Goal: Information Seeking & Learning: Learn about a topic

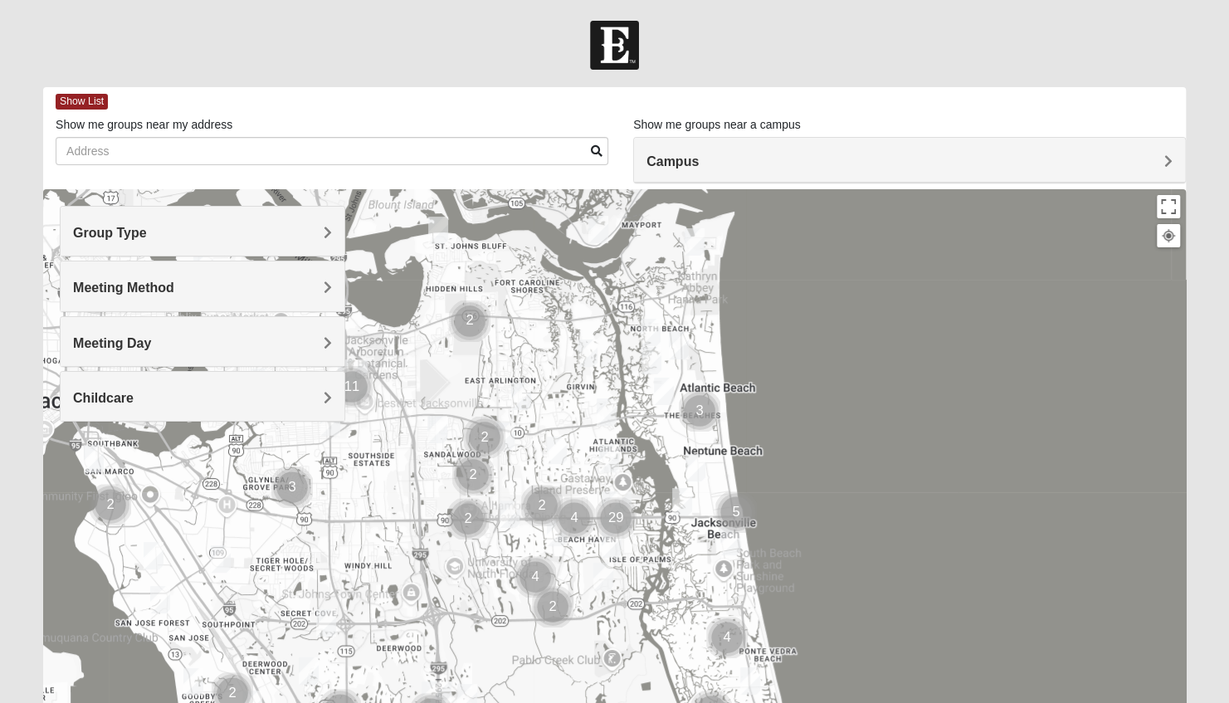
scroll to position [211, 0]
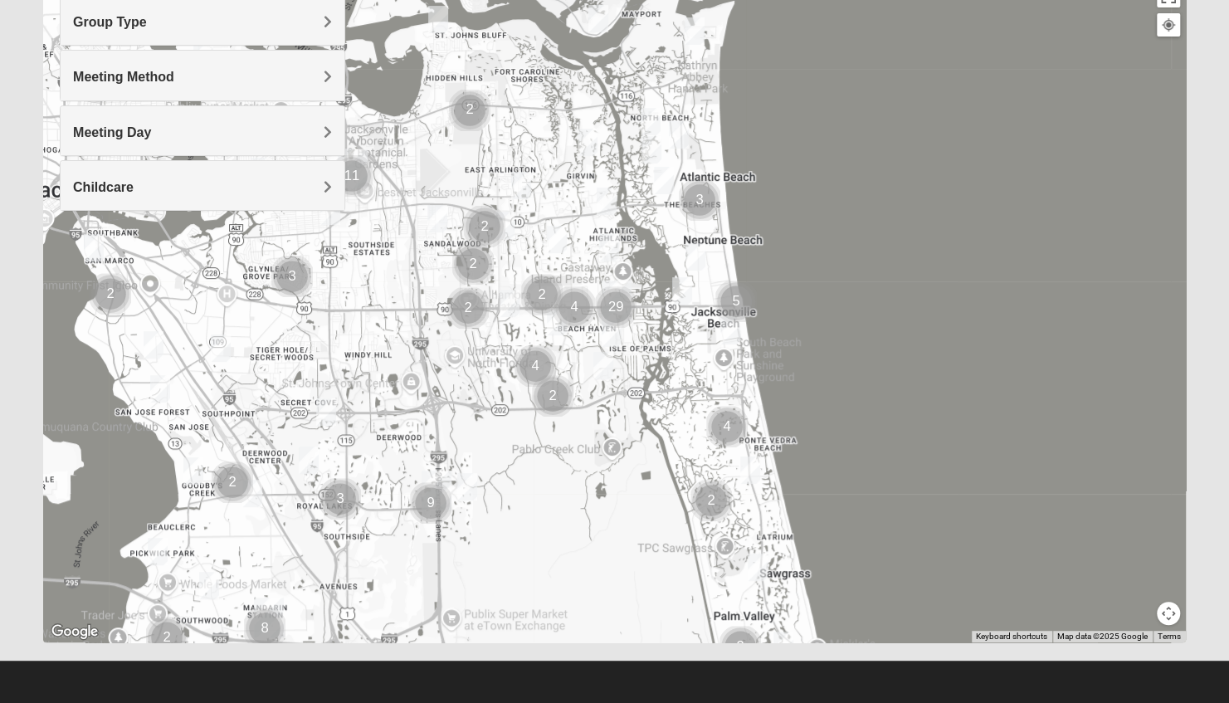
click at [680, 290] on img "Mixed Schneider 32250" at bounding box center [681, 290] width 33 height 41
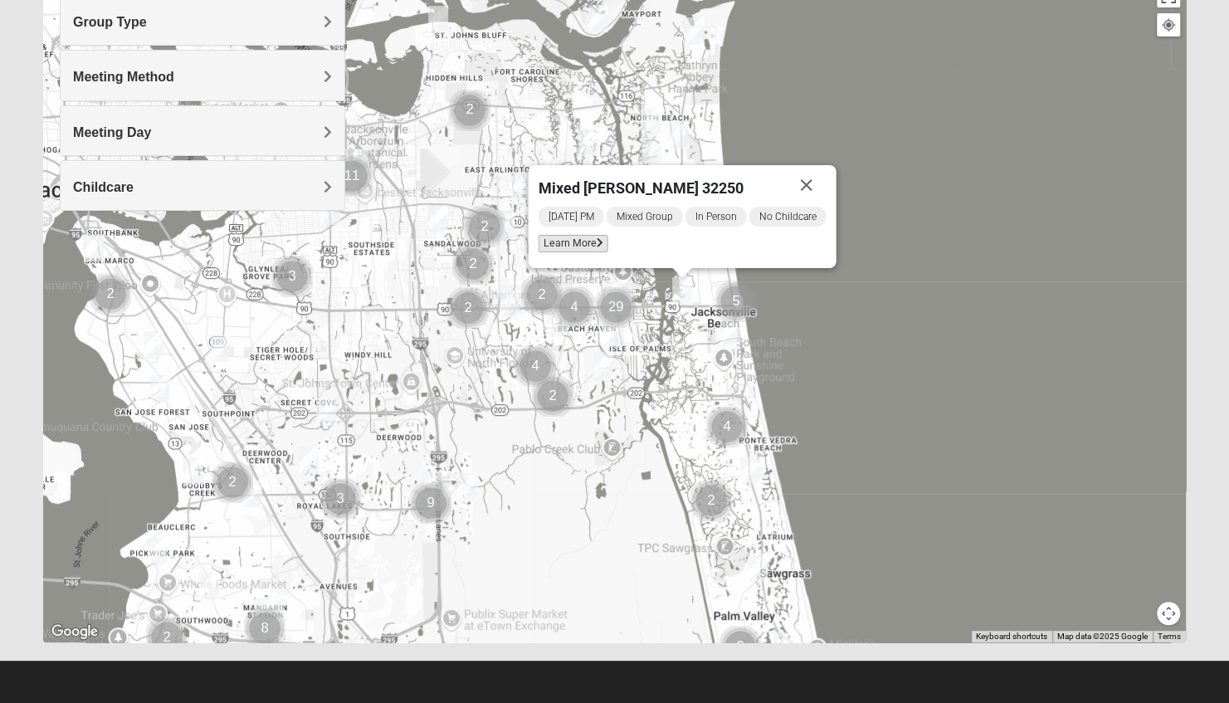
click at [582, 240] on span "Learn More" at bounding box center [573, 243] width 70 height 17
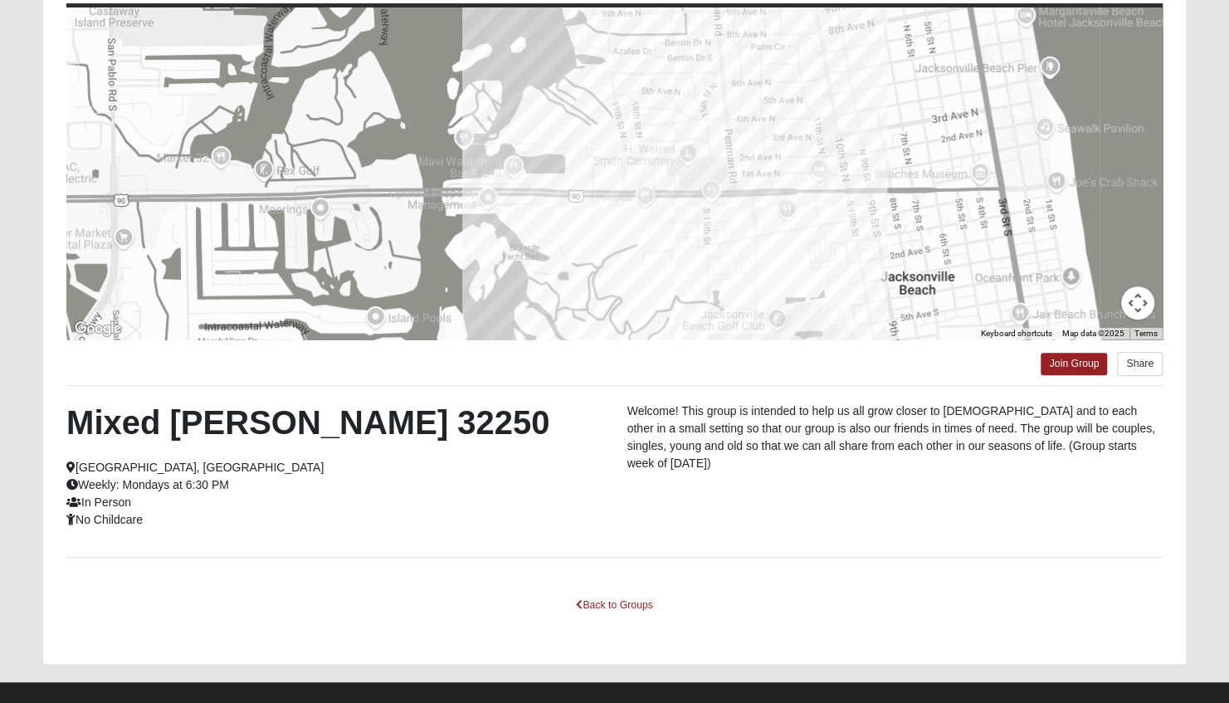
scroll to position [173, 0]
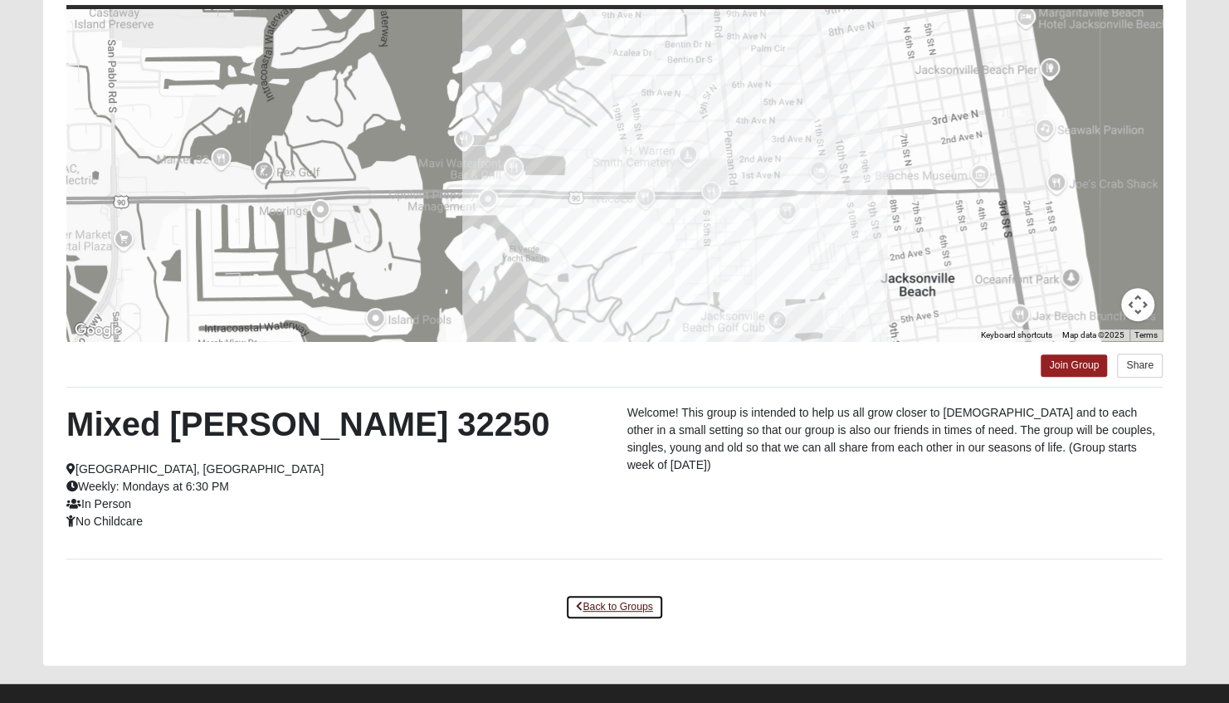
click at [596, 612] on link "Back to Groups" at bounding box center [614, 607] width 98 height 26
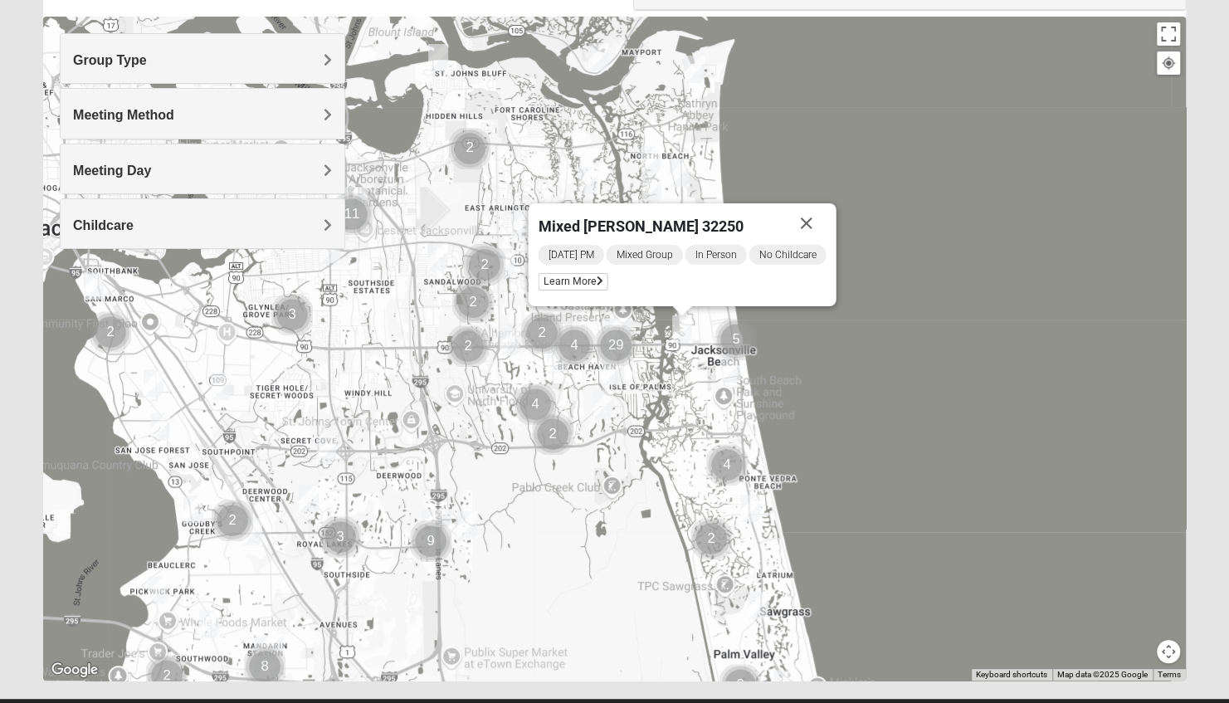
click at [605, 375] on img "Mixed Irish 32224" at bounding box center [611, 371] width 33 height 41
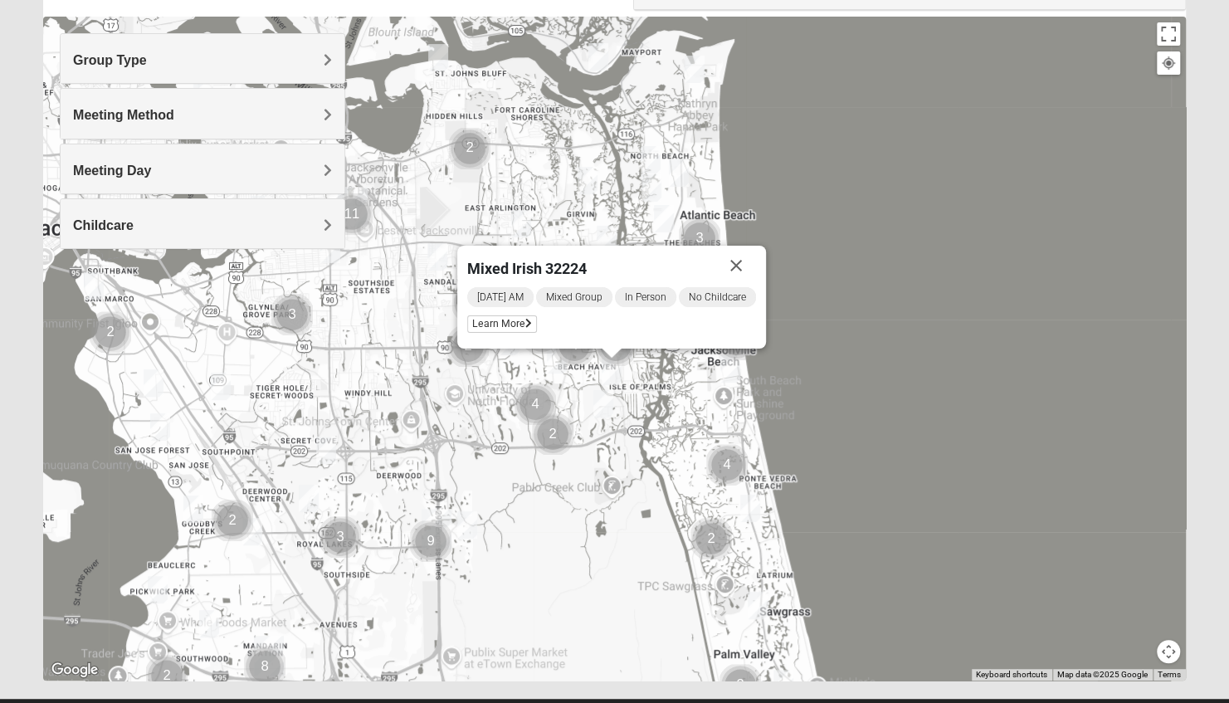
click at [736, 355] on img "Cluster of 5 groups" at bounding box center [735, 339] width 55 height 55
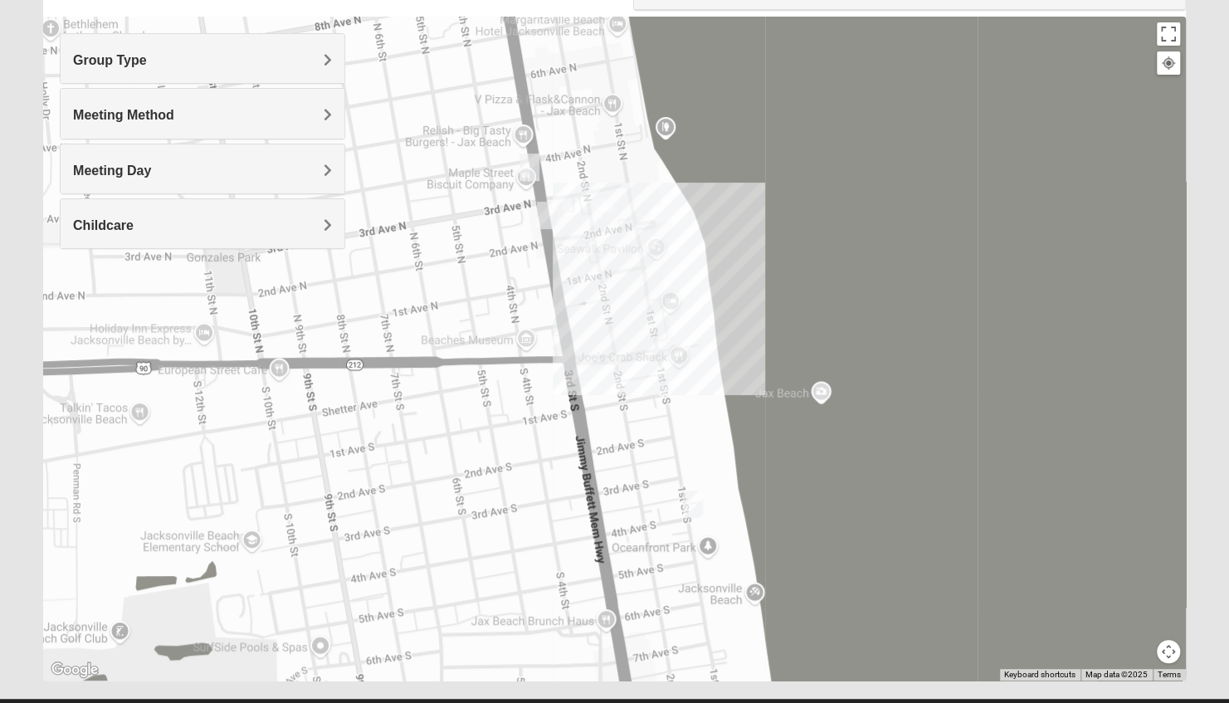
click at [524, 168] on img "Mens Mauney/Windesheim 32266" at bounding box center [529, 167] width 33 height 41
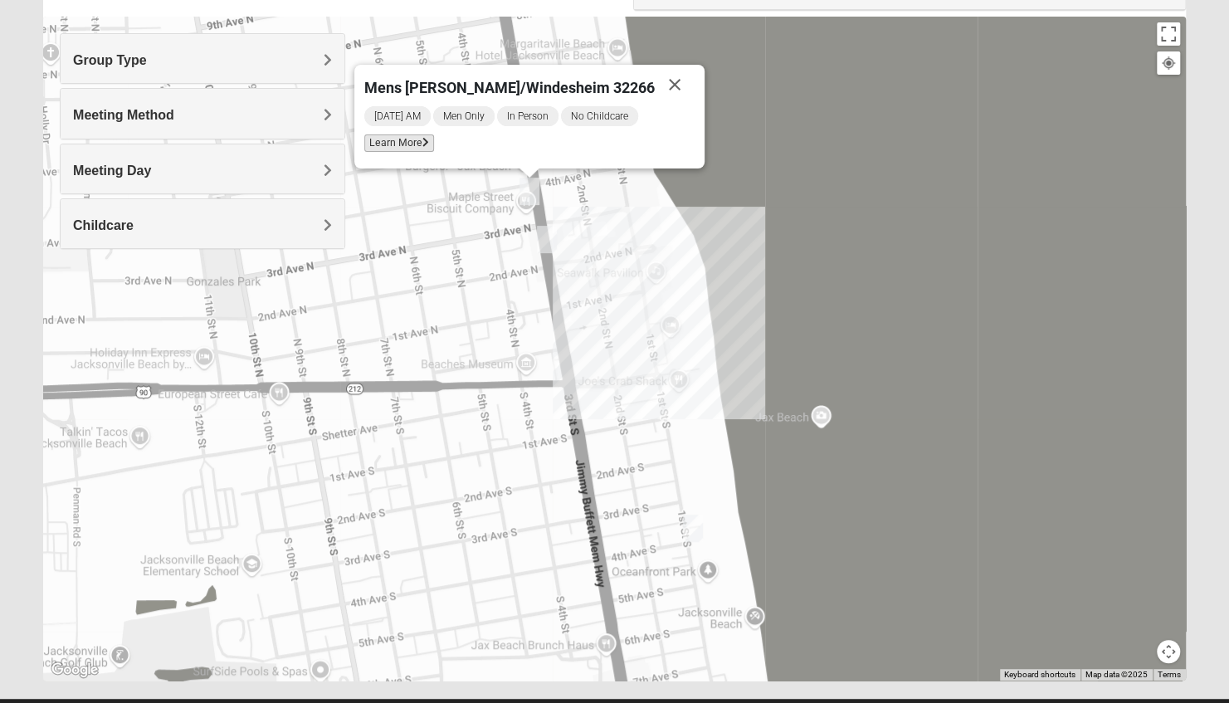
click at [429, 136] on span "Learn More" at bounding box center [399, 142] width 70 height 17
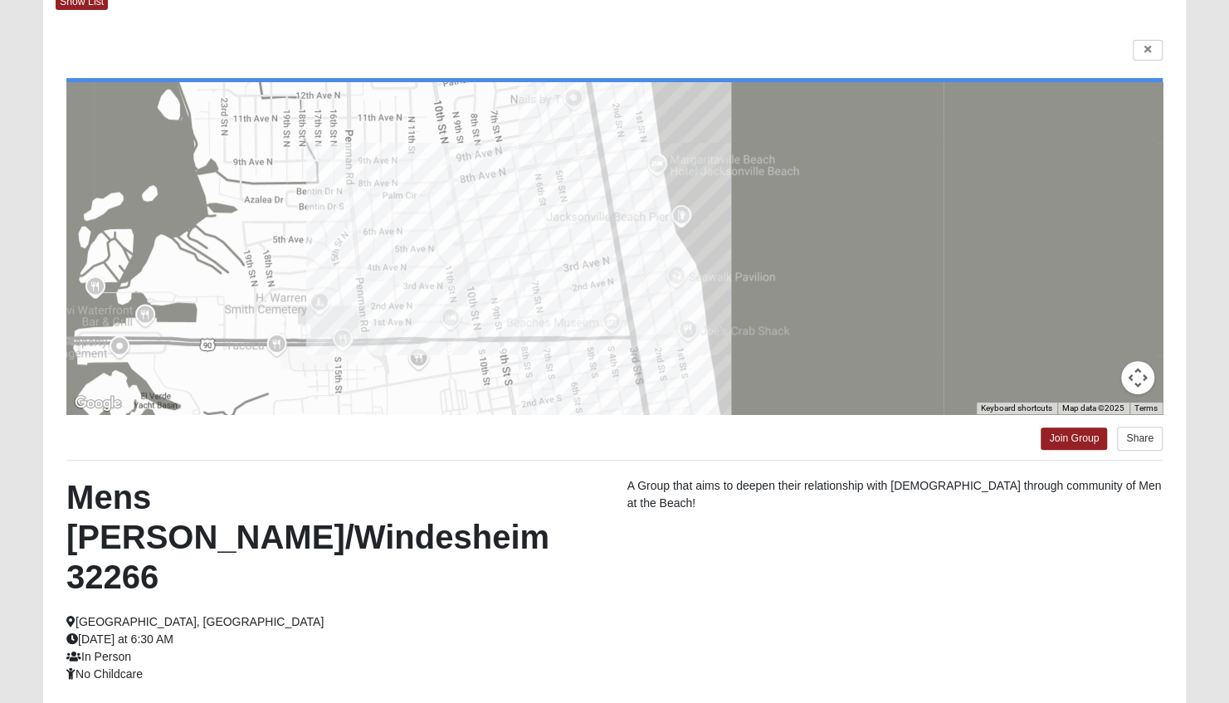
scroll to position [192, 0]
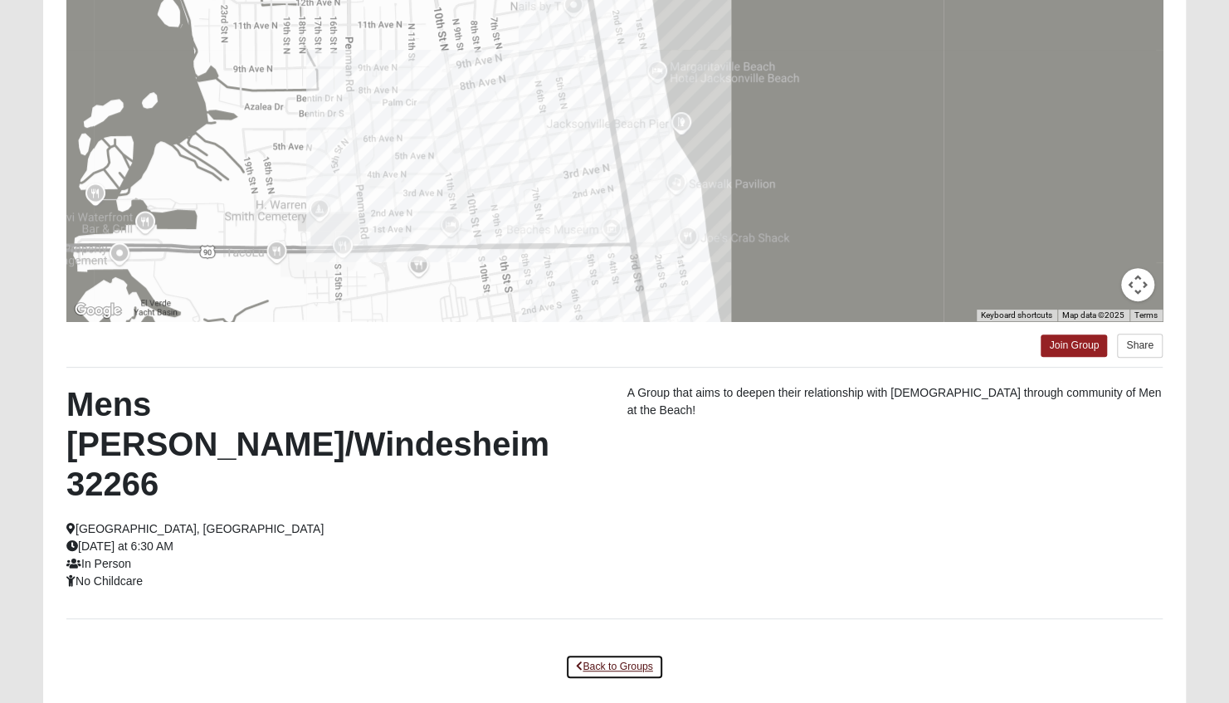
click at [606, 654] on link "Back to Groups" at bounding box center [614, 667] width 98 height 26
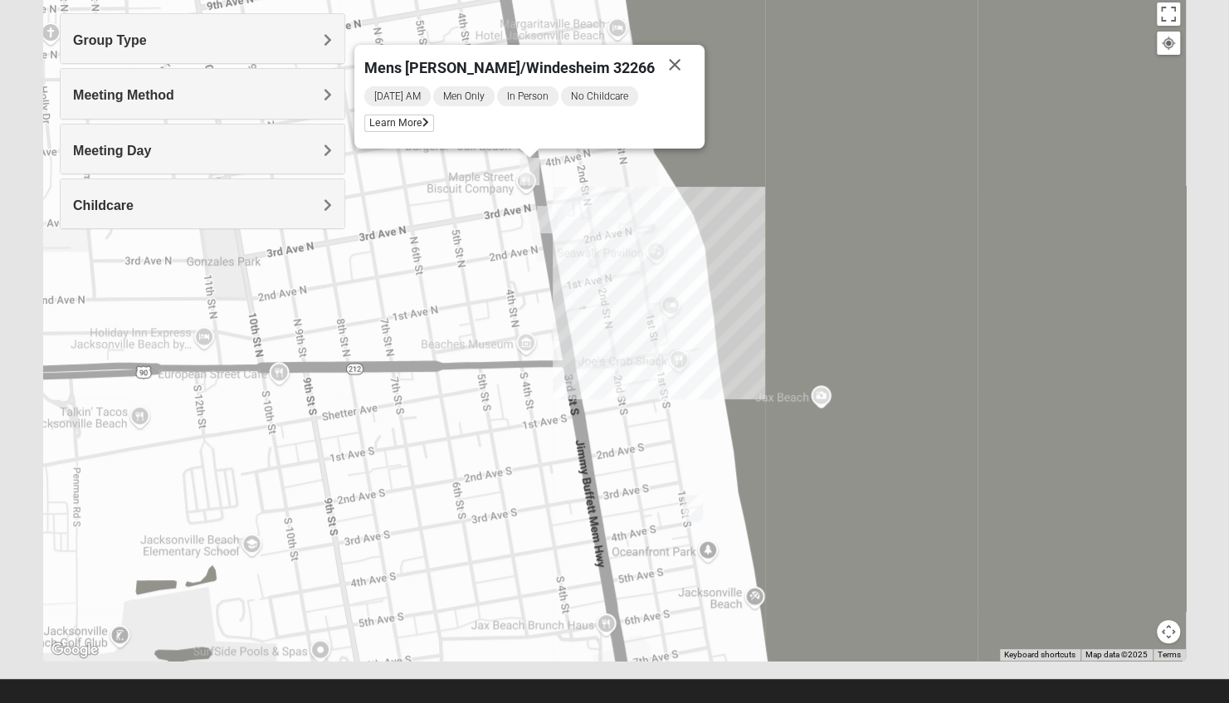
click at [548, 224] on img "Mens Sellers 32250" at bounding box center [546, 219] width 33 height 41
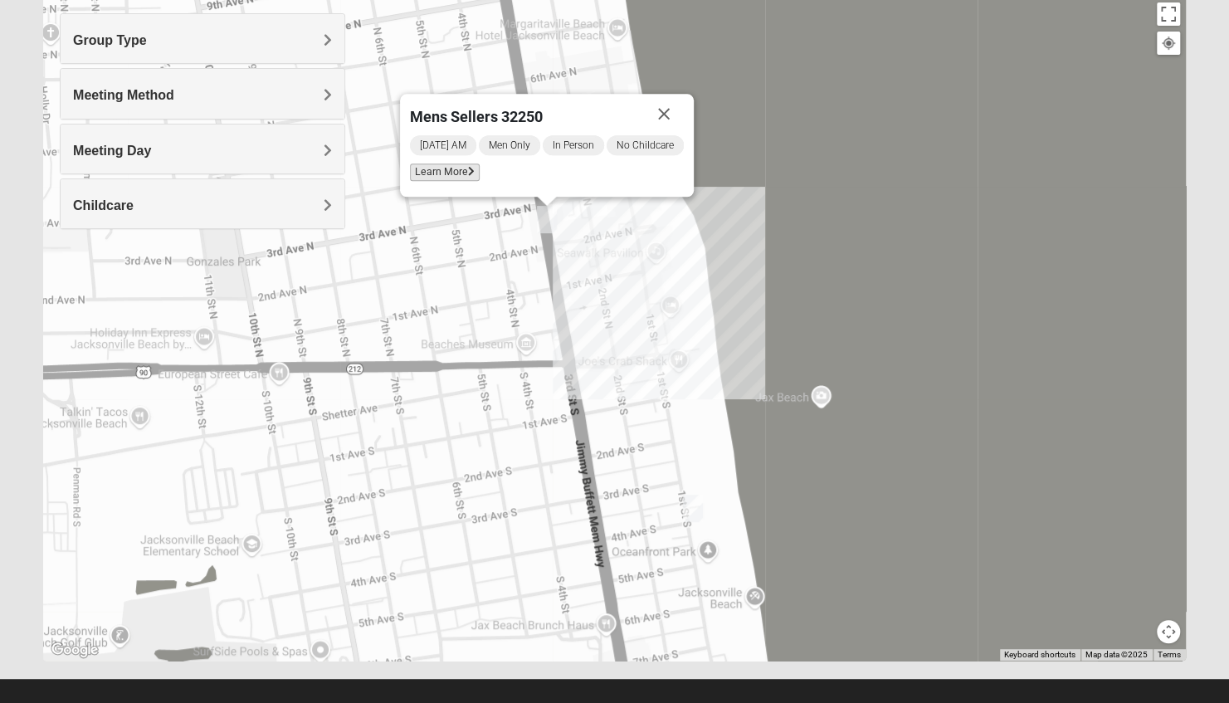
click at [460, 178] on span "Learn More" at bounding box center [445, 171] width 70 height 17
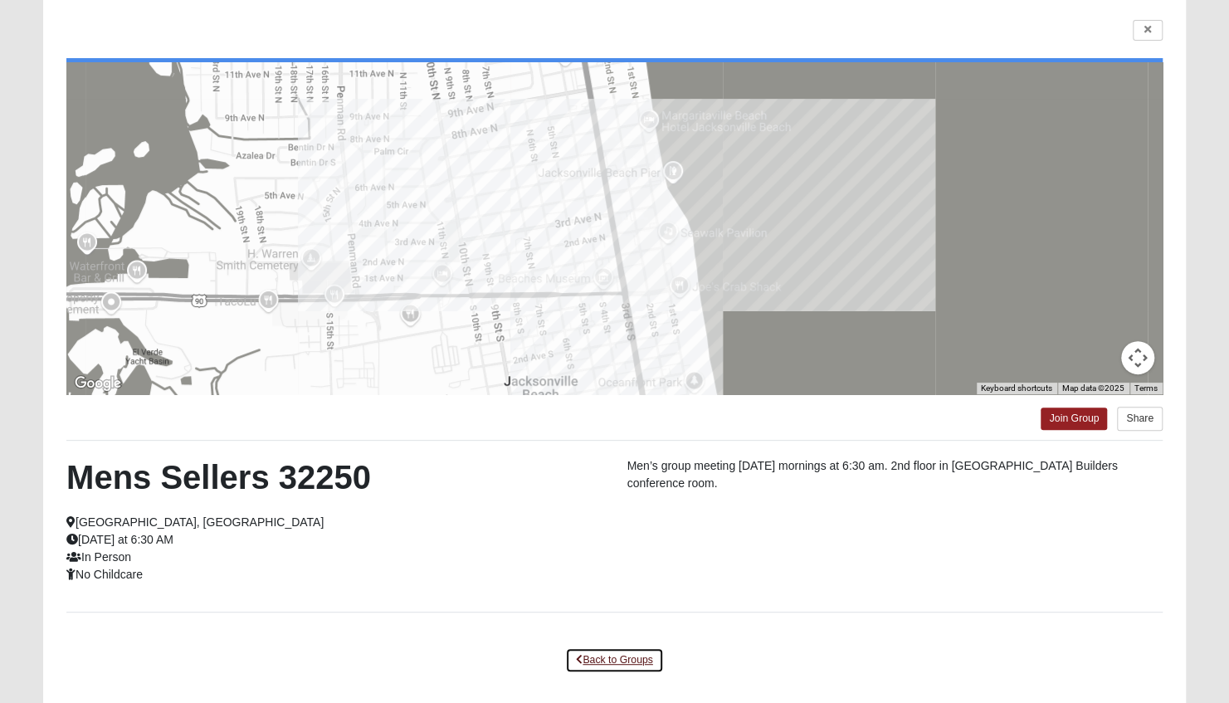
click at [625, 658] on link "Back to Groups" at bounding box center [614, 660] width 98 height 26
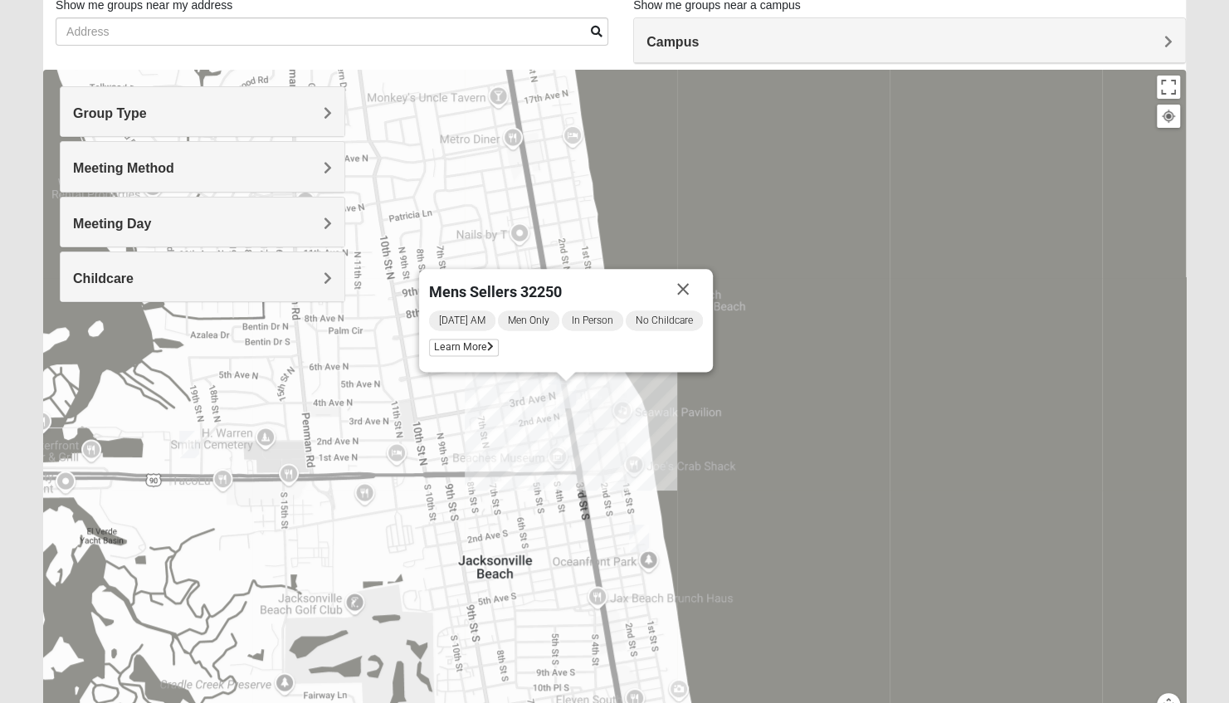
click at [634, 538] on img "Mixed Watkins 32250" at bounding box center [638, 538] width 33 height 41
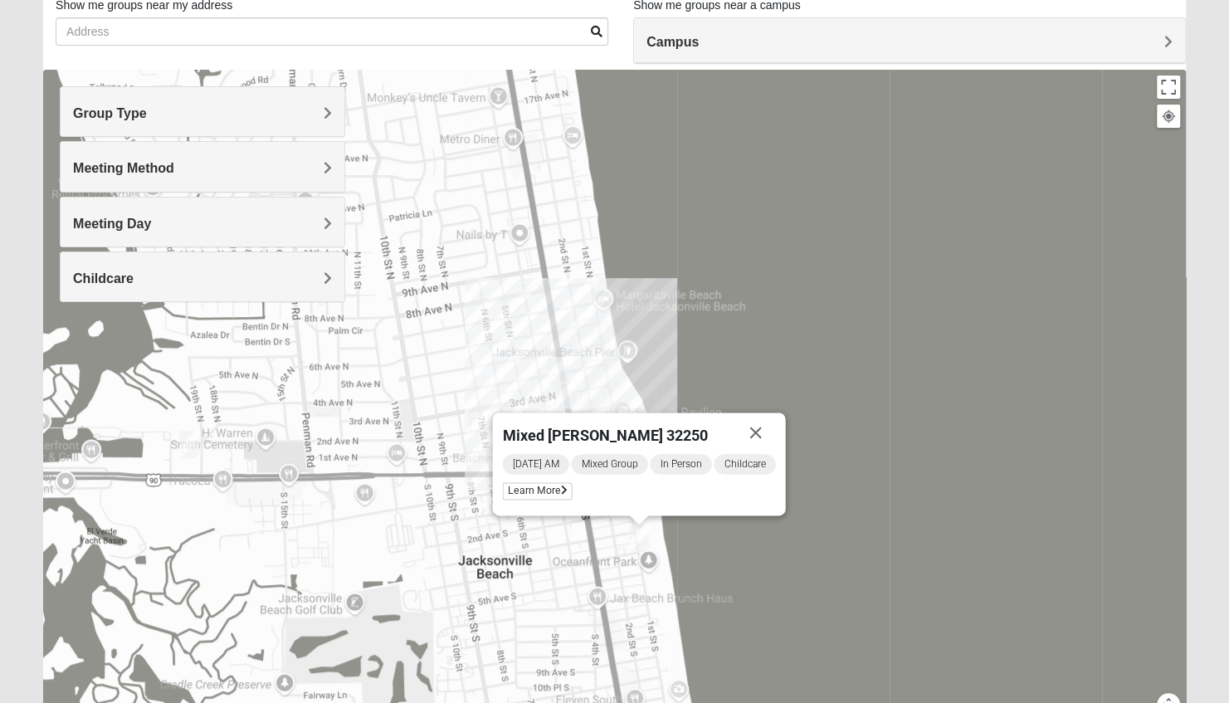
click at [544, 501] on div "[DATE] AM Mixed Group In Person Childcare Learn More" at bounding box center [638, 478] width 273 height 53
click at [543, 498] on span "Learn More" at bounding box center [537, 490] width 70 height 17
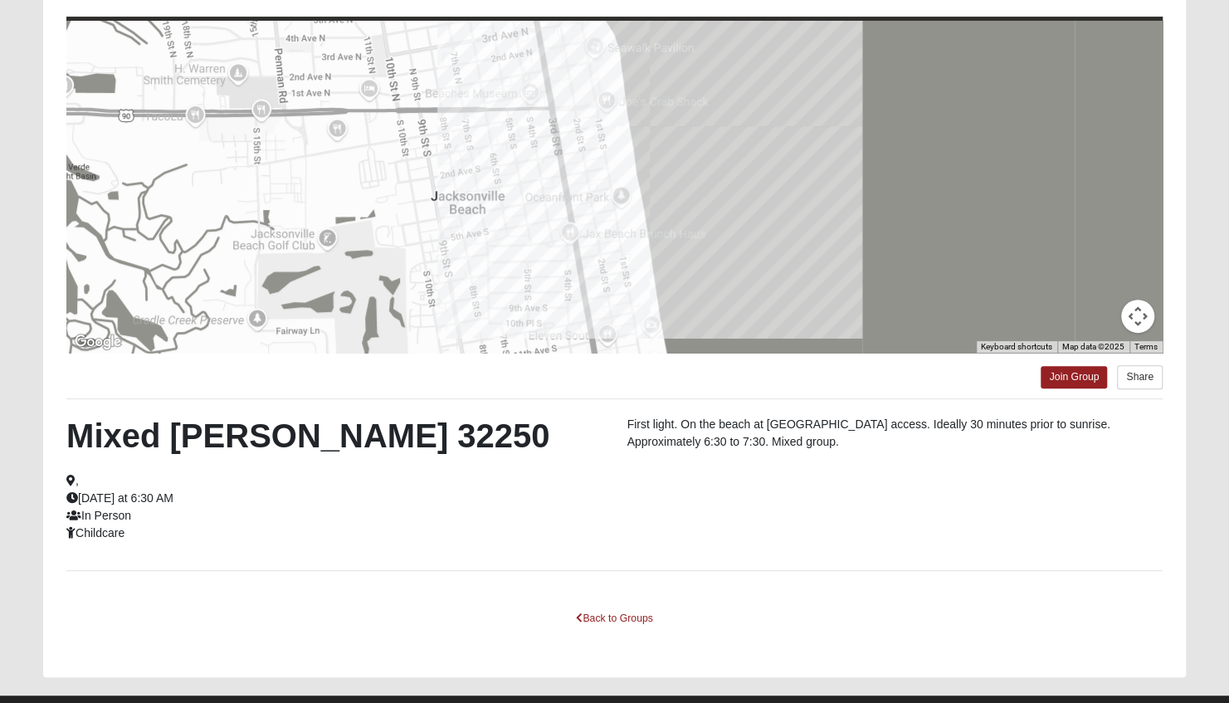
scroll to position [164, 0]
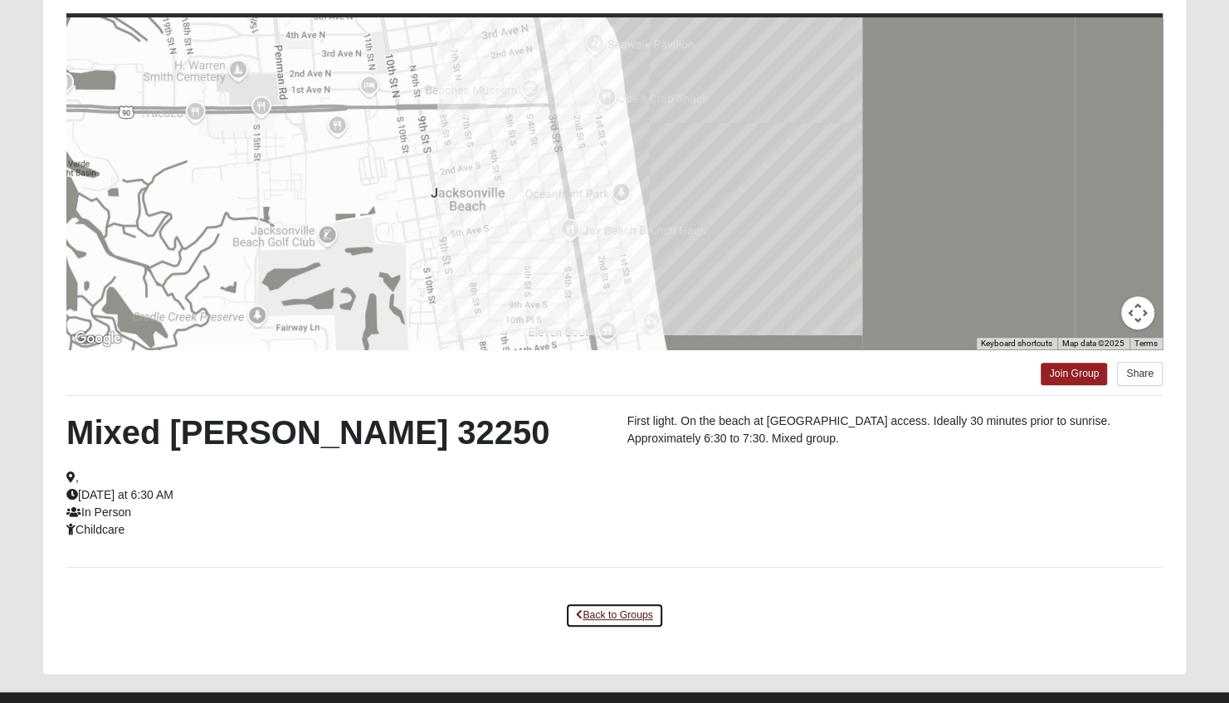
click at [616, 606] on link "Back to Groups" at bounding box center [614, 615] width 98 height 26
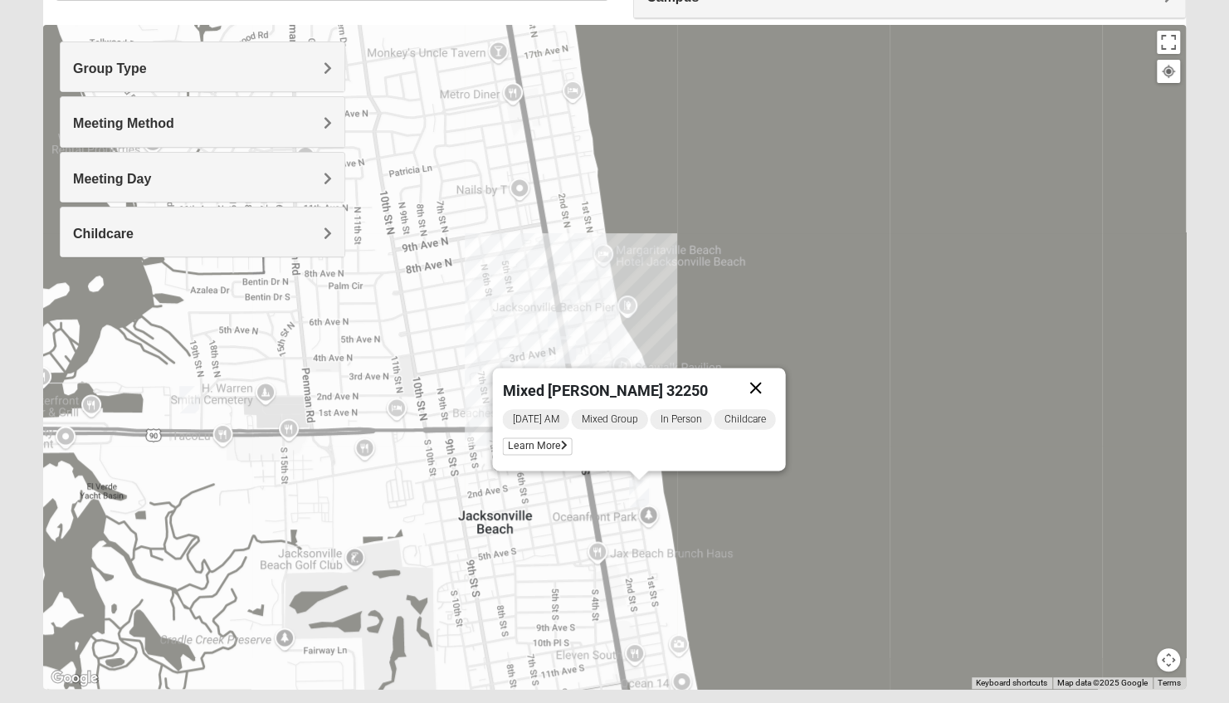
click at [755, 381] on button "Close" at bounding box center [755, 388] width 40 height 40
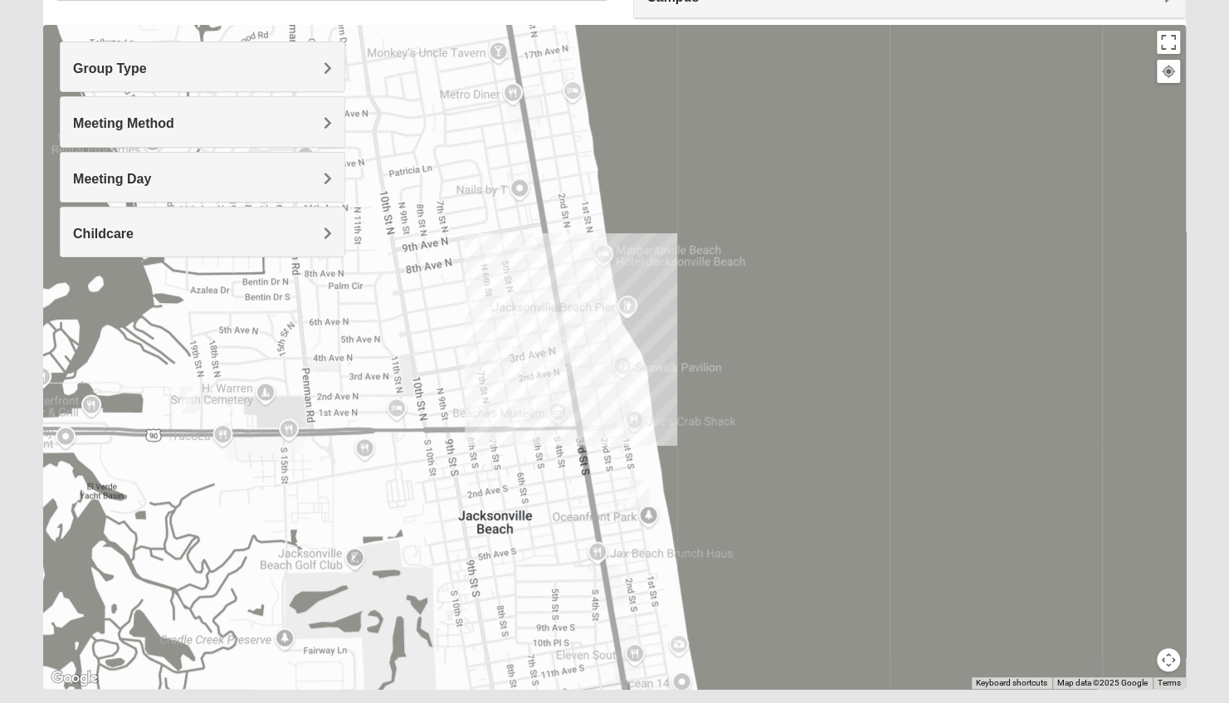
click at [181, 397] on img "Mixed Schneider 32250" at bounding box center [189, 399] width 33 height 41
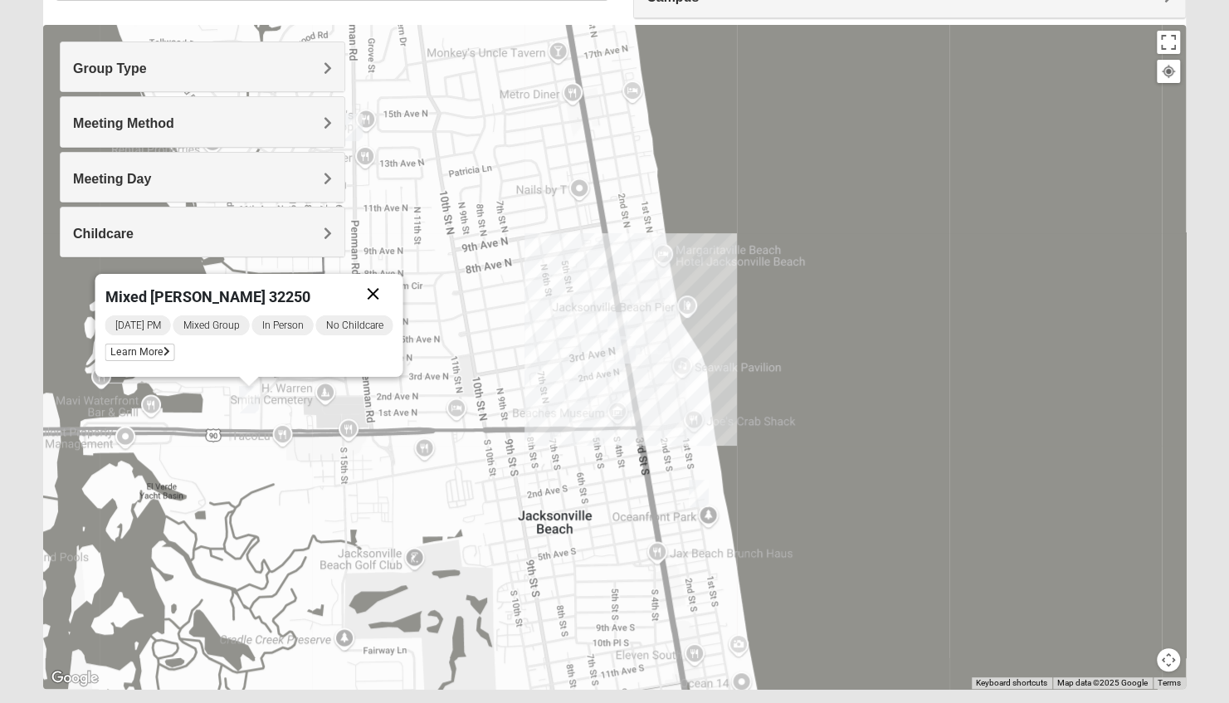
click at [375, 285] on button "Close" at bounding box center [373, 294] width 40 height 40
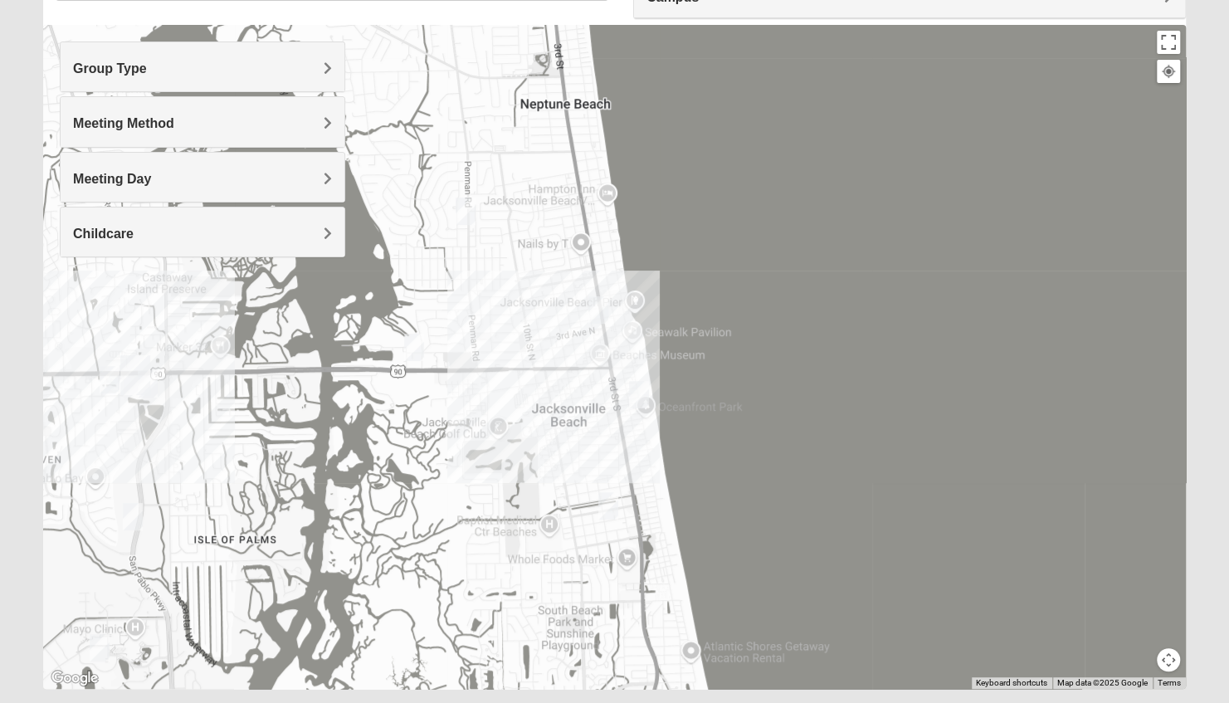
drag, startPoint x: 416, startPoint y: 310, endPoint x: 531, endPoint y: 322, distance: 115.9
click at [531, 322] on div at bounding box center [614, 357] width 1142 height 664
click at [107, 377] on img "Mixed Ollier 32250" at bounding box center [109, 379] width 33 height 41
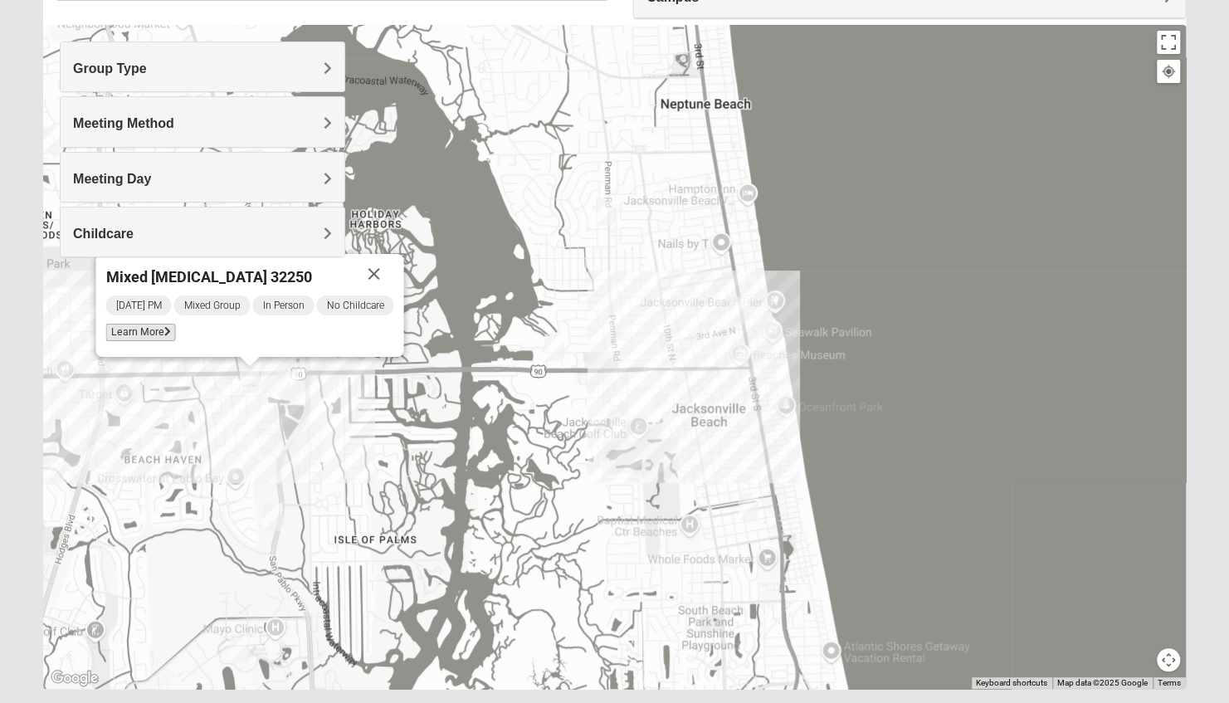
click at [136, 337] on span "Learn More" at bounding box center [140, 332] width 70 height 17
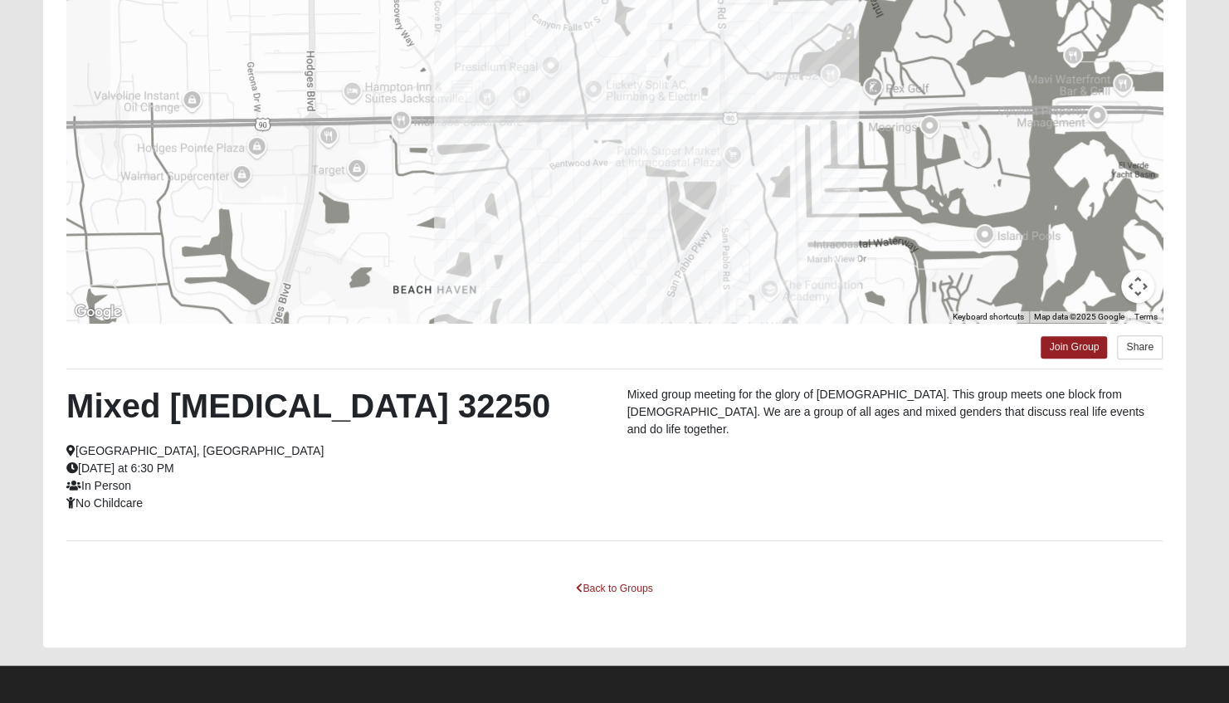
scroll to position [192, 0]
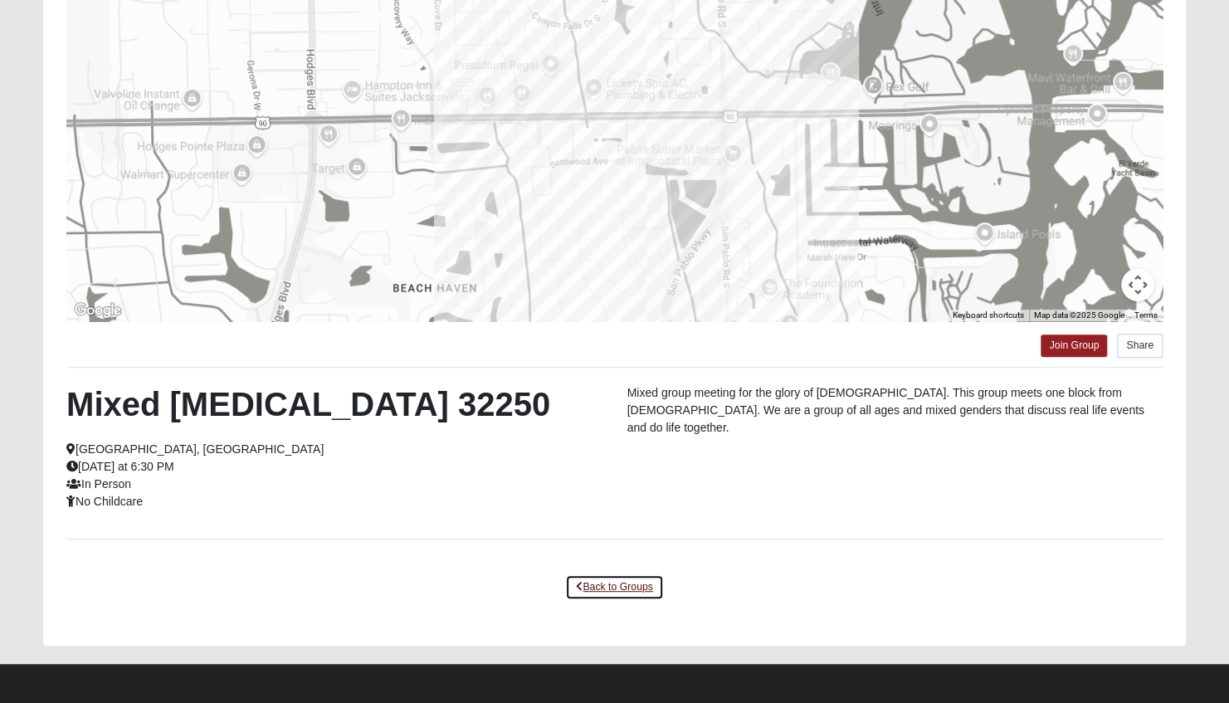
click at [592, 577] on link "Back to Groups" at bounding box center [614, 587] width 98 height 26
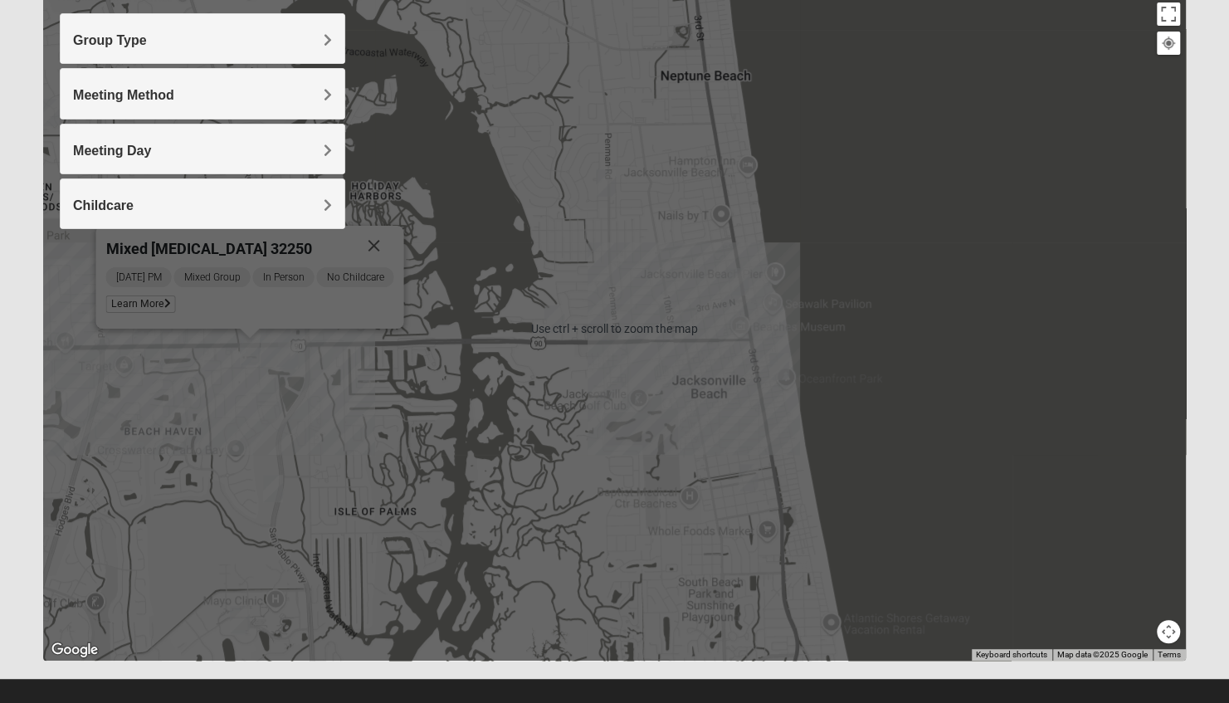
scroll to position [211, 0]
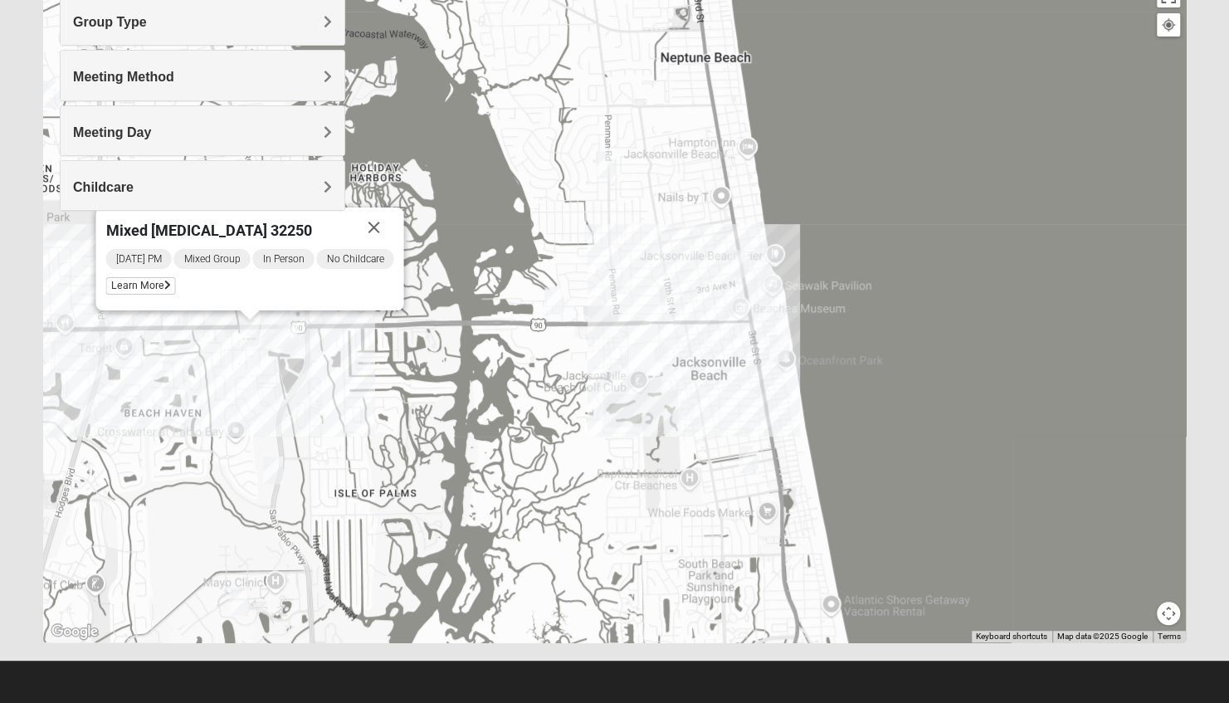
click at [743, 466] on img "Womens Harnek/Holterman 32250" at bounding box center [748, 459] width 33 height 41
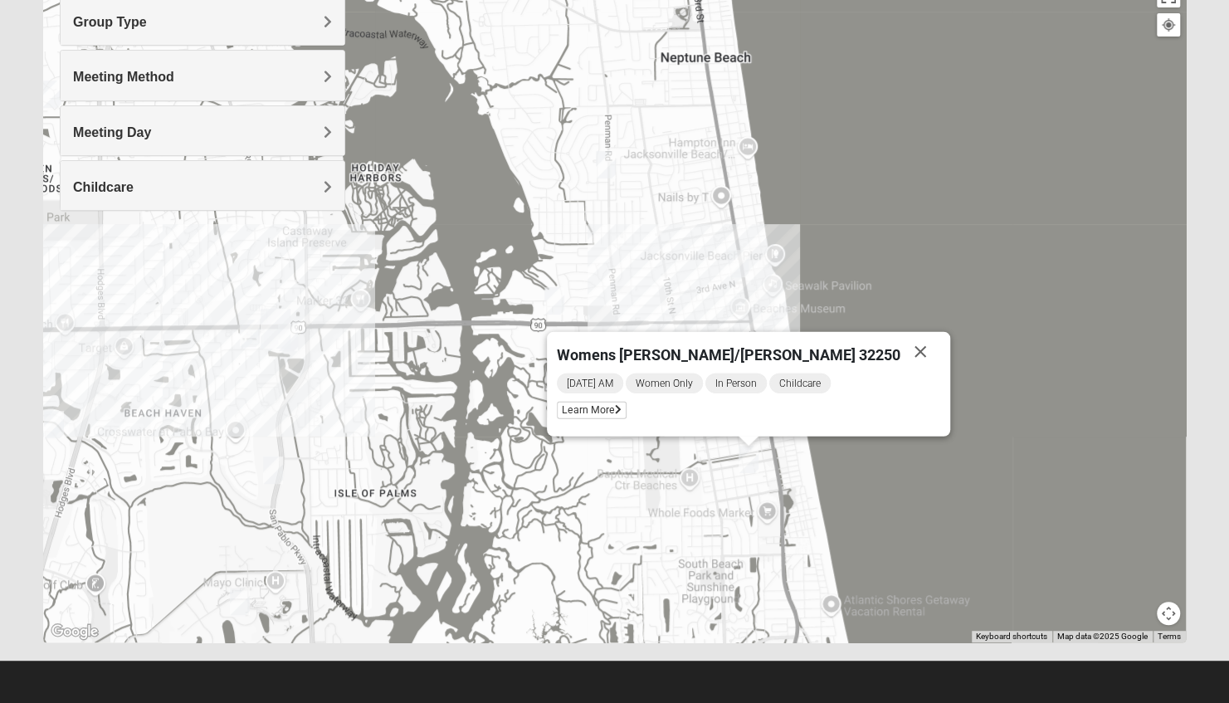
click at [743, 466] on img "Womens Harnek/Holterman 32250" at bounding box center [748, 459] width 33 height 41
click at [747, 447] on img "Womens Harnek/Holterman 32250" at bounding box center [748, 459] width 33 height 41
click at [626, 407] on span "Learn More" at bounding box center [592, 410] width 70 height 17
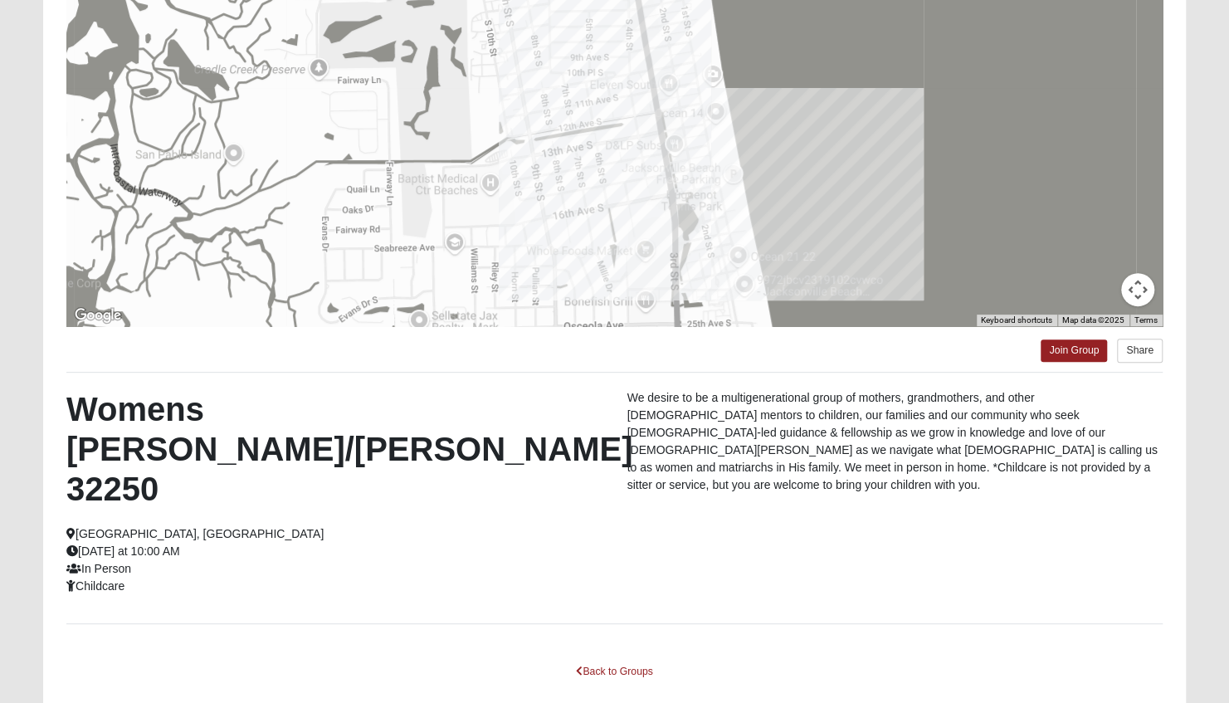
scroll to position [192, 0]
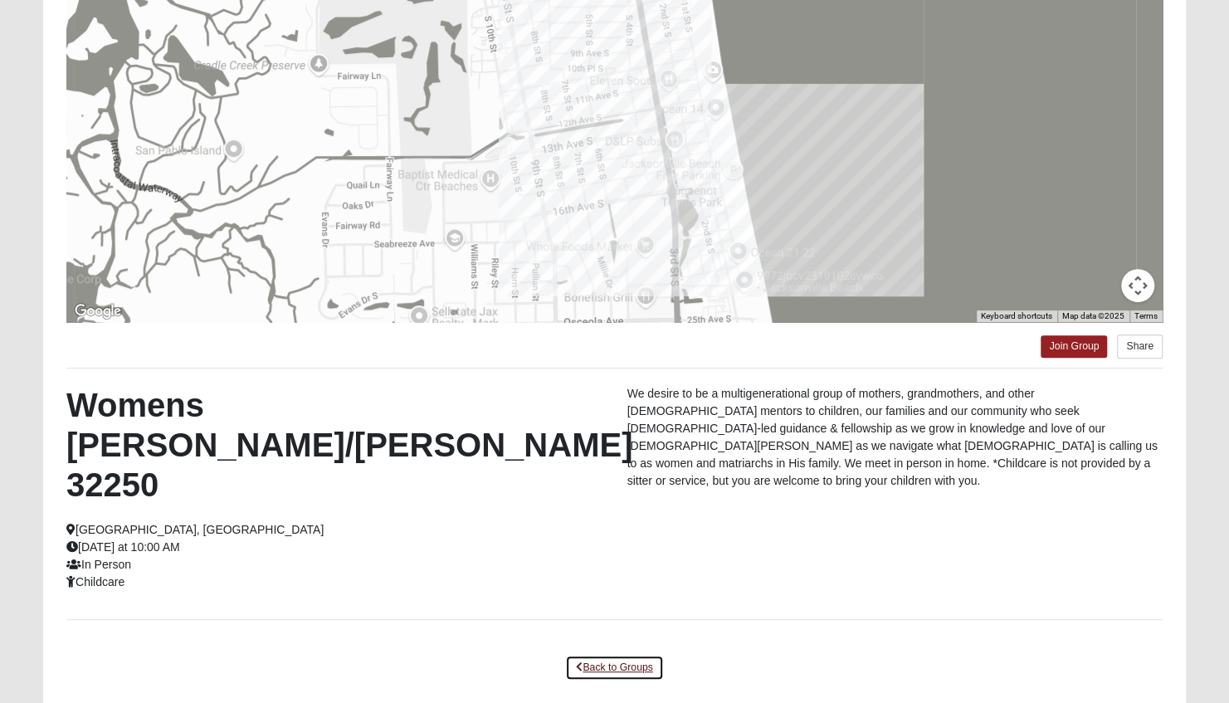
click at [587, 655] on link "Back to Groups" at bounding box center [614, 668] width 98 height 26
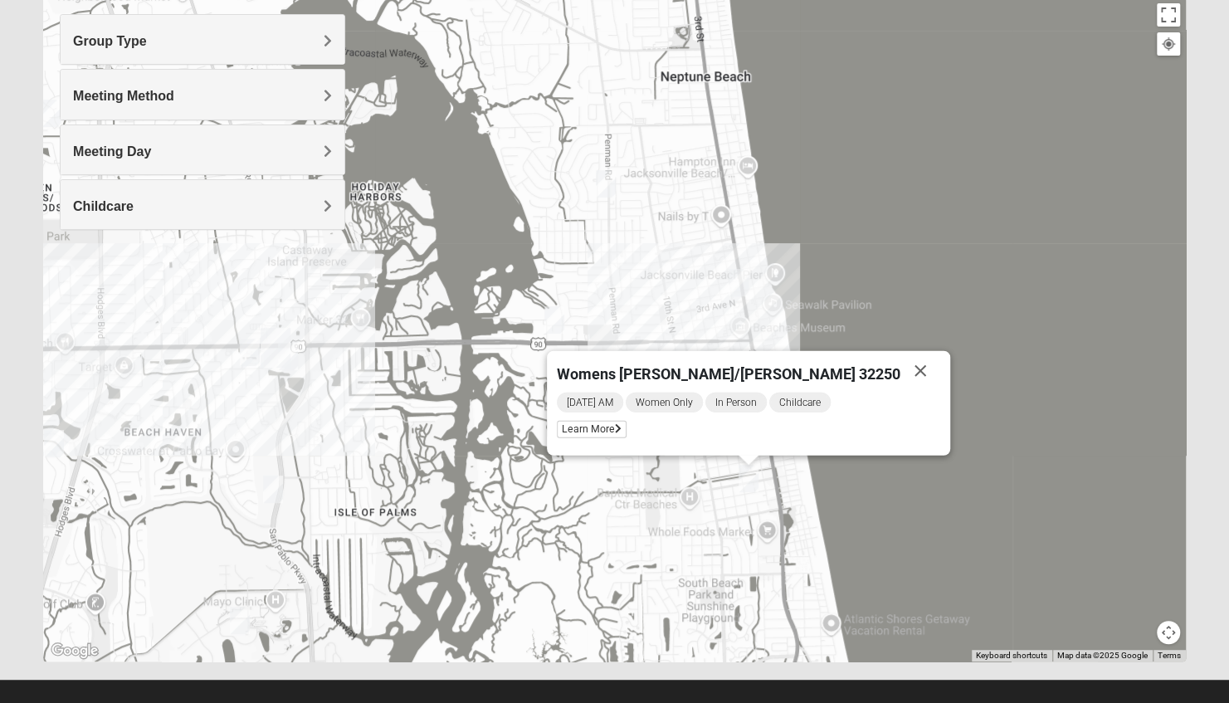
click at [290, 358] on img "San Pablo" at bounding box center [275, 347] width 43 height 53
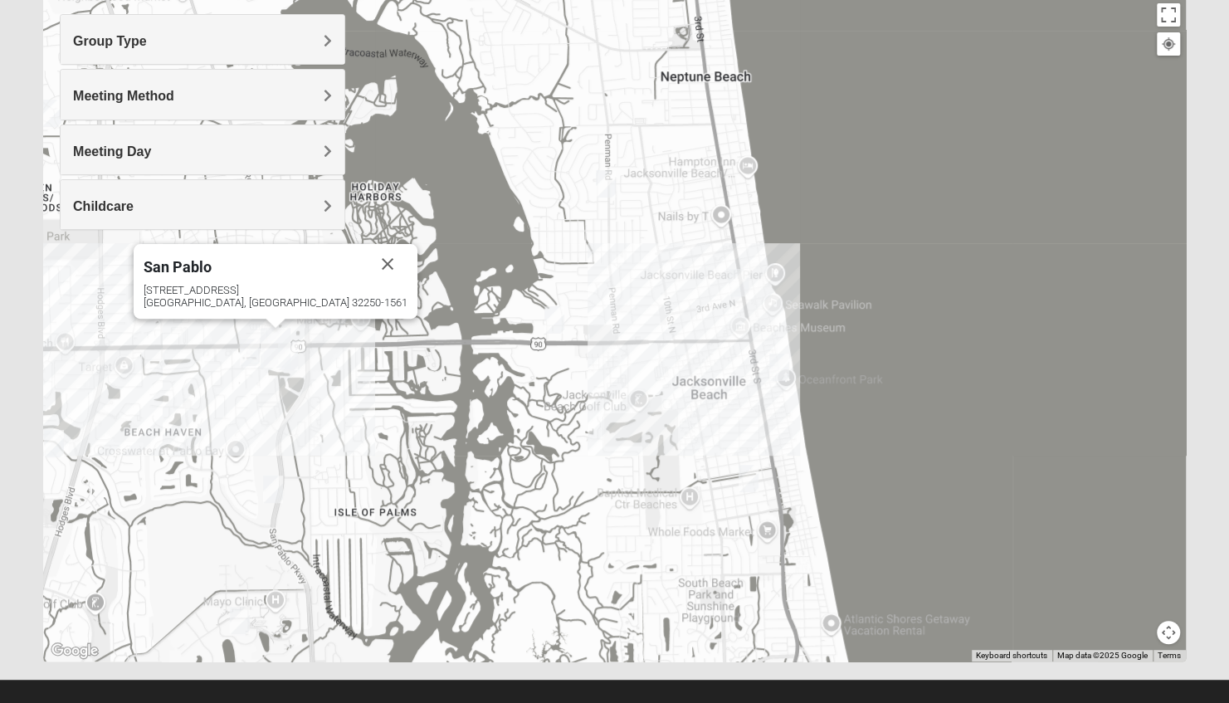
click at [288, 357] on img "San Pablo" at bounding box center [275, 347] width 43 height 53
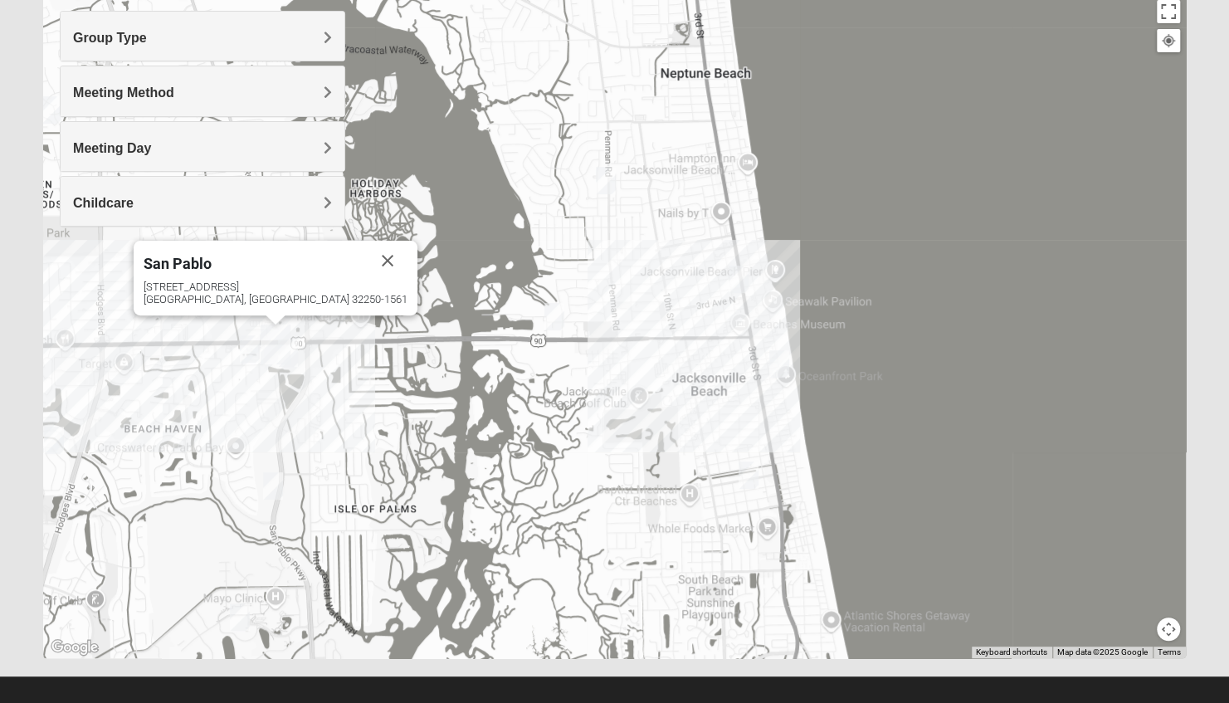
click at [288, 357] on img "San Pablo" at bounding box center [275, 344] width 43 height 53
click at [368, 264] on button "Close" at bounding box center [388, 261] width 40 height 40
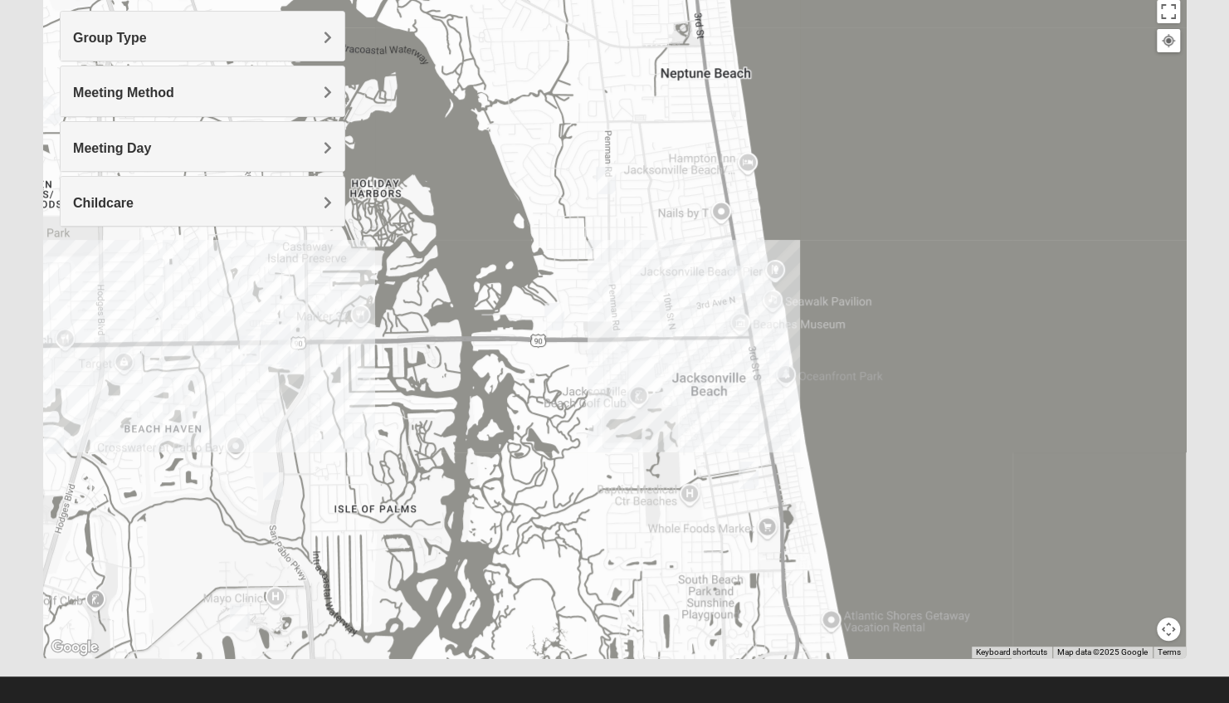
click at [290, 351] on img "San Pablo" at bounding box center [275, 344] width 43 height 53
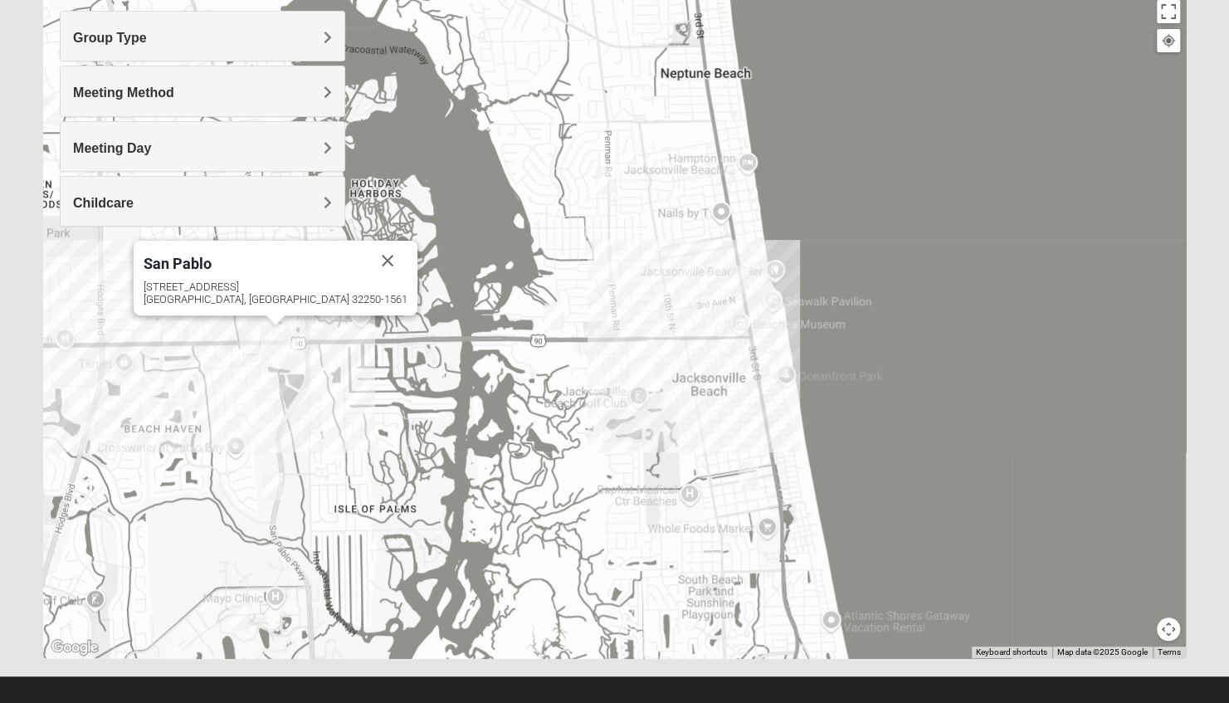
click at [290, 351] on img "San Pablo" at bounding box center [275, 344] width 43 height 53
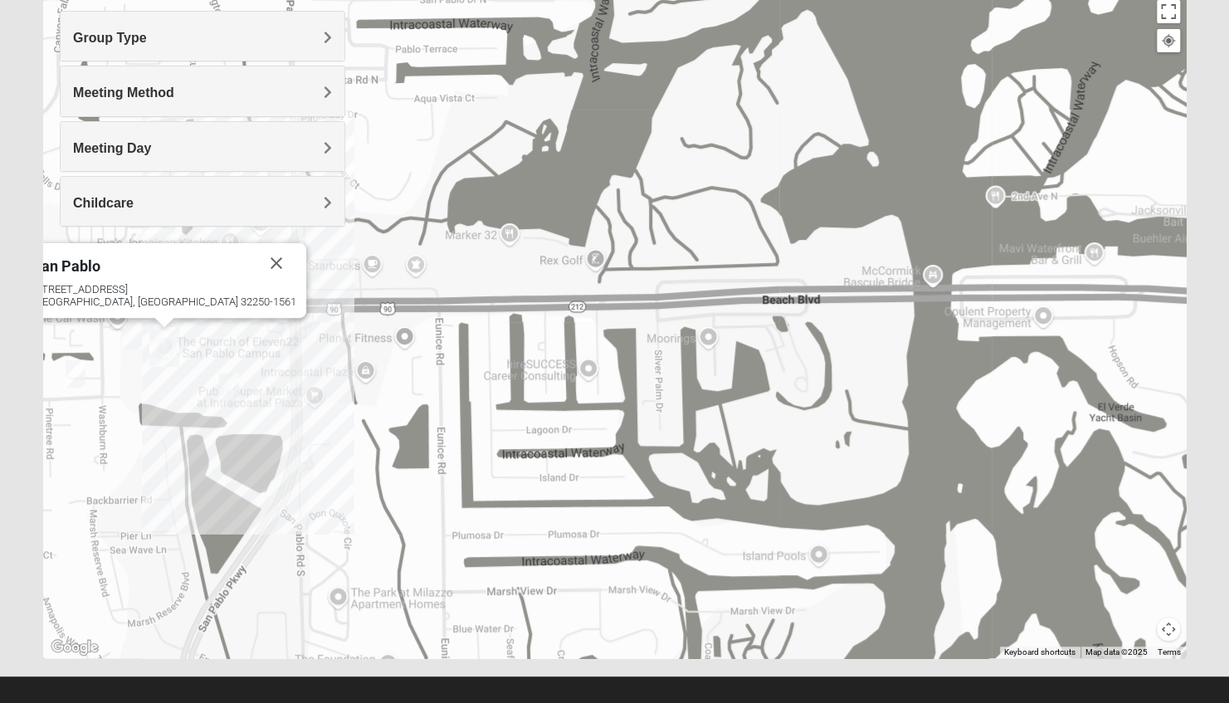
click at [232, 390] on img "On Campus Mens Starkey 32250" at bounding box center [228, 387] width 33 height 41
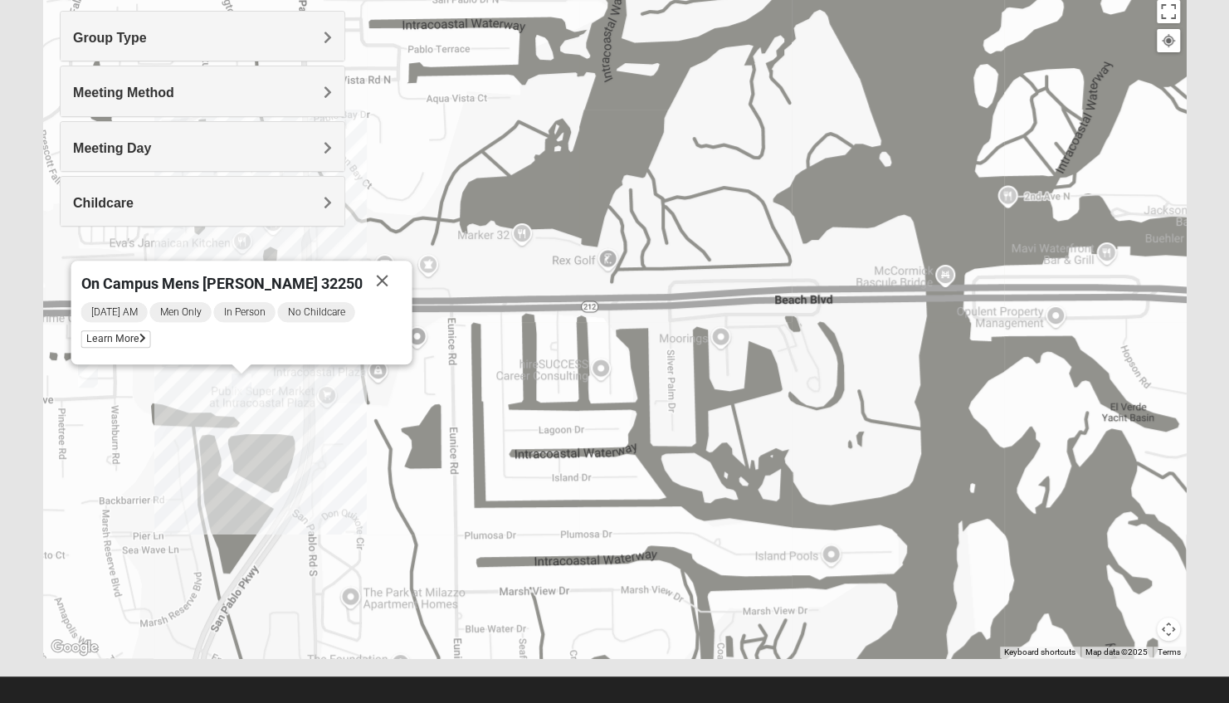
click at [139, 330] on div "[DATE] AM Men Only In Person No Childcare Learn More" at bounding box center [240, 327] width 321 height 54
click at [141, 342] on span "Learn More" at bounding box center [115, 338] width 70 height 17
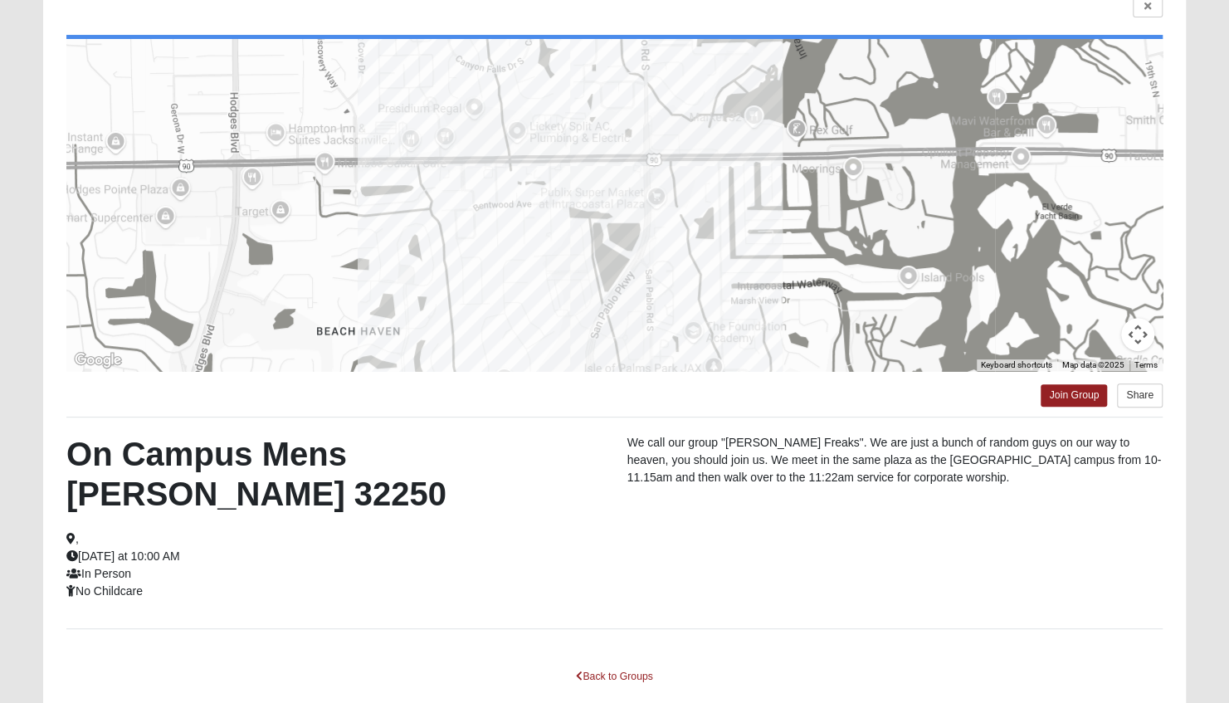
scroll to position [145, 0]
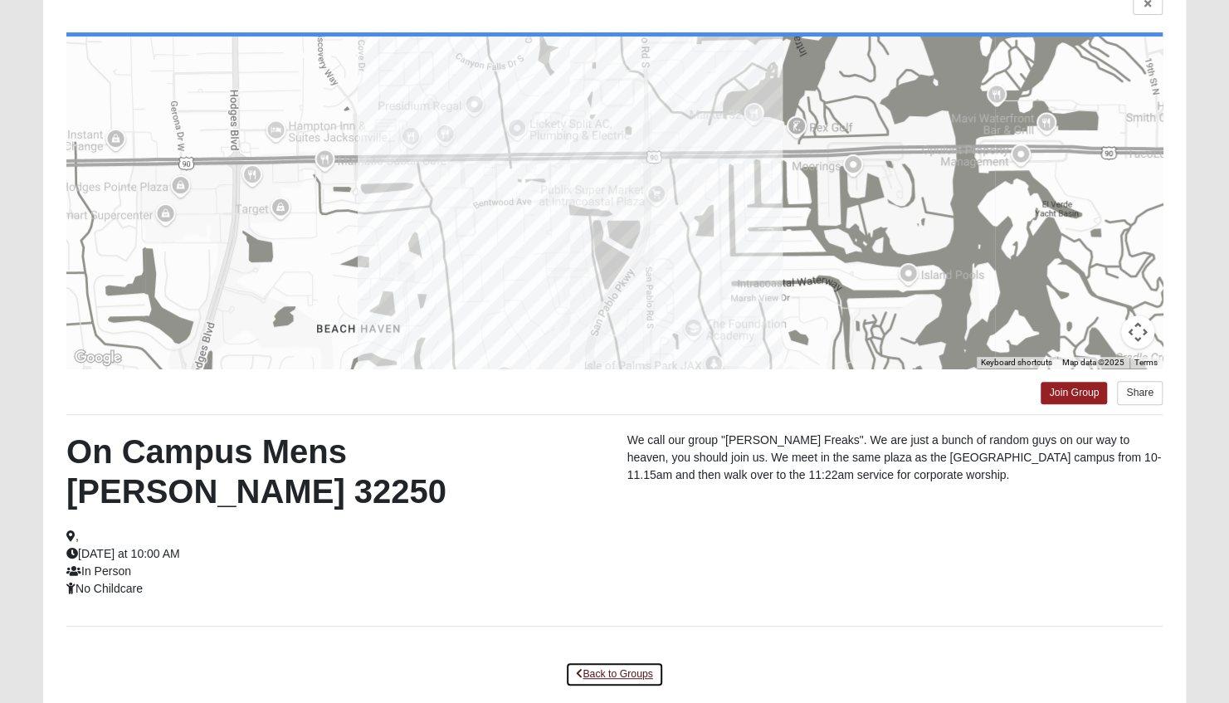
click at [586, 661] on link "Back to Groups" at bounding box center [614, 674] width 98 height 26
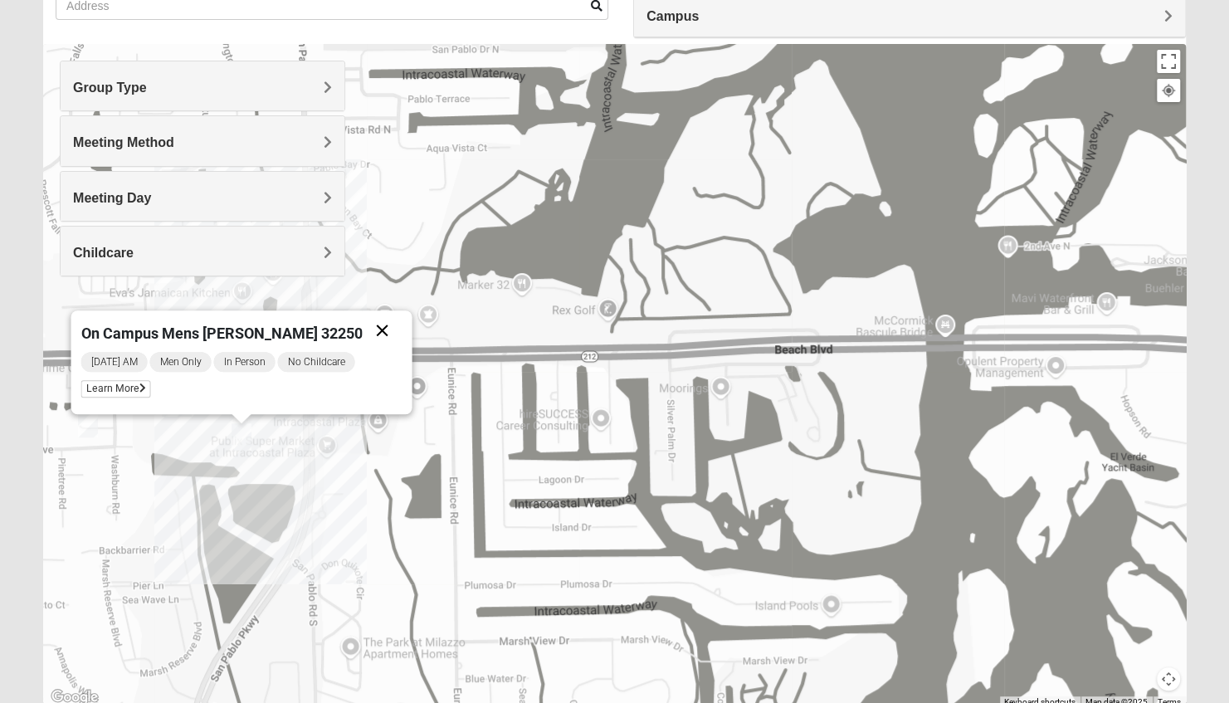
click at [362, 334] on button "Close" at bounding box center [382, 330] width 40 height 40
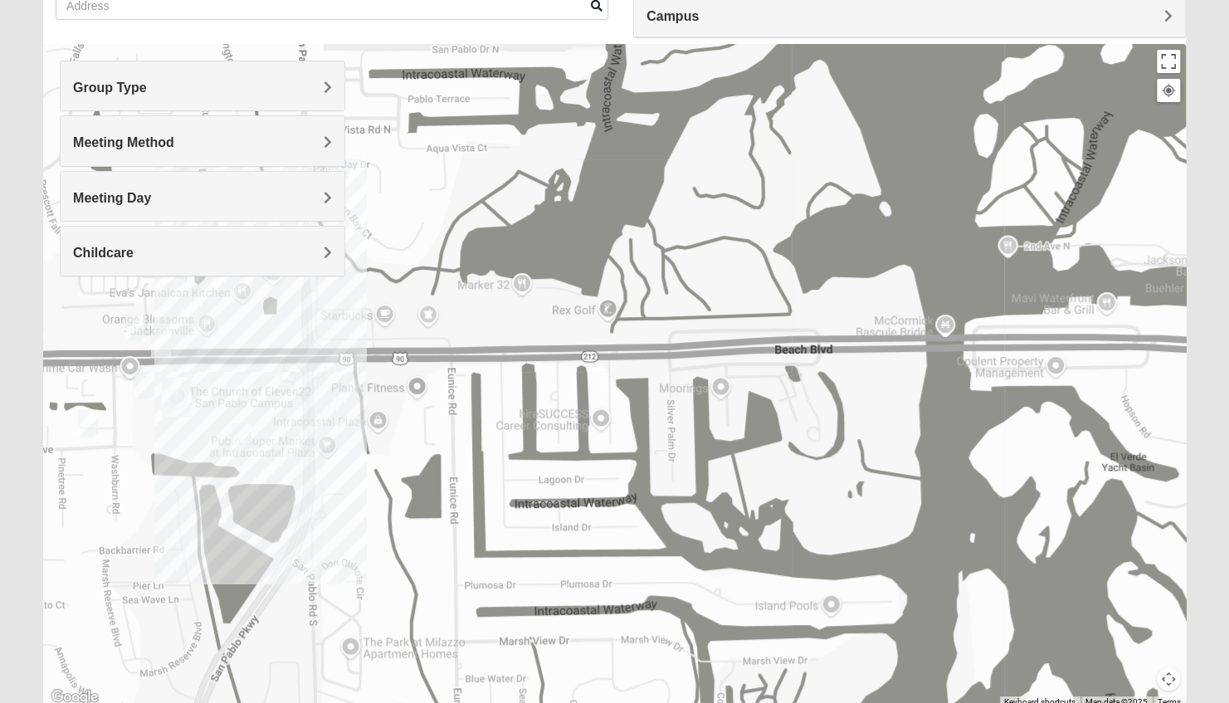
click at [158, 335] on img "On Campus Mens Pacetti 32250" at bounding box center [160, 343] width 33 height 41
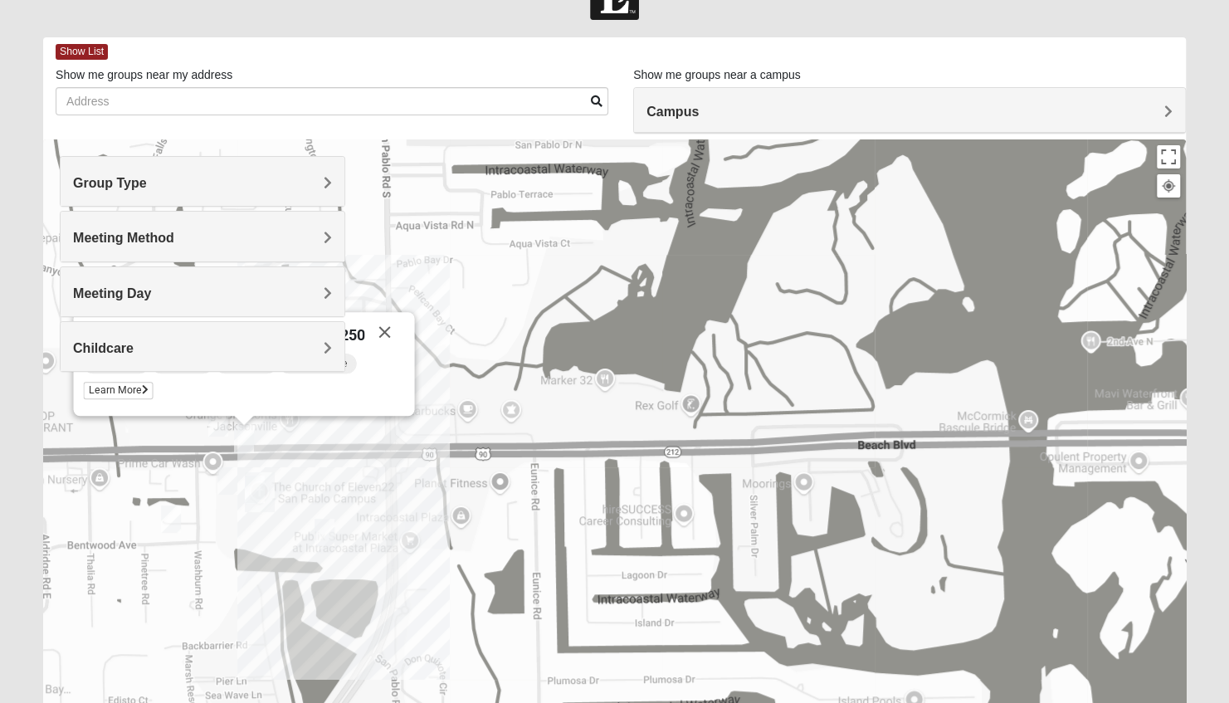
scroll to position [51, 0]
click at [365, 331] on button "Close" at bounding box center [384, 331] width 40 height 40
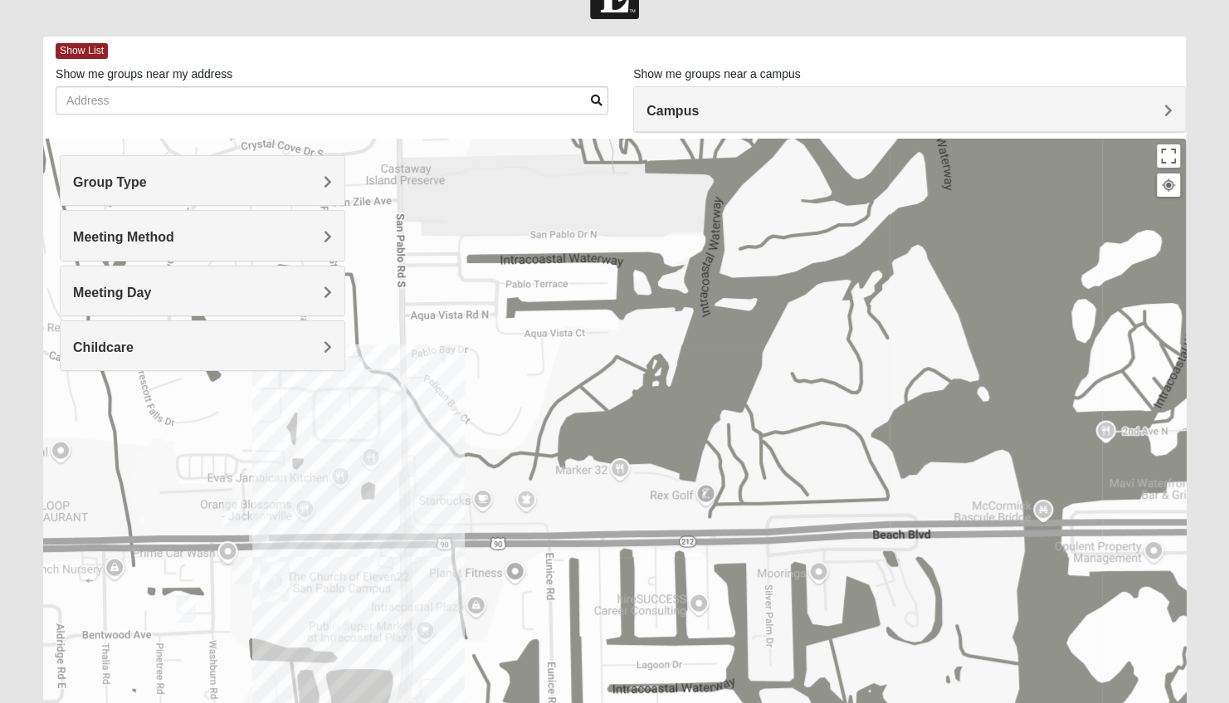
drag, startPoint x: 344, startPoint y: 414, endPoint x: 359, endPoint y: 507, distance: 94.1
click at [359, 507] on div at bounding box center [614, 471] width 1142 height 664
click at [231, 509] on img "Mens Hartley/Vail 32250" at bounding box center [233, 512] width 33 height 41
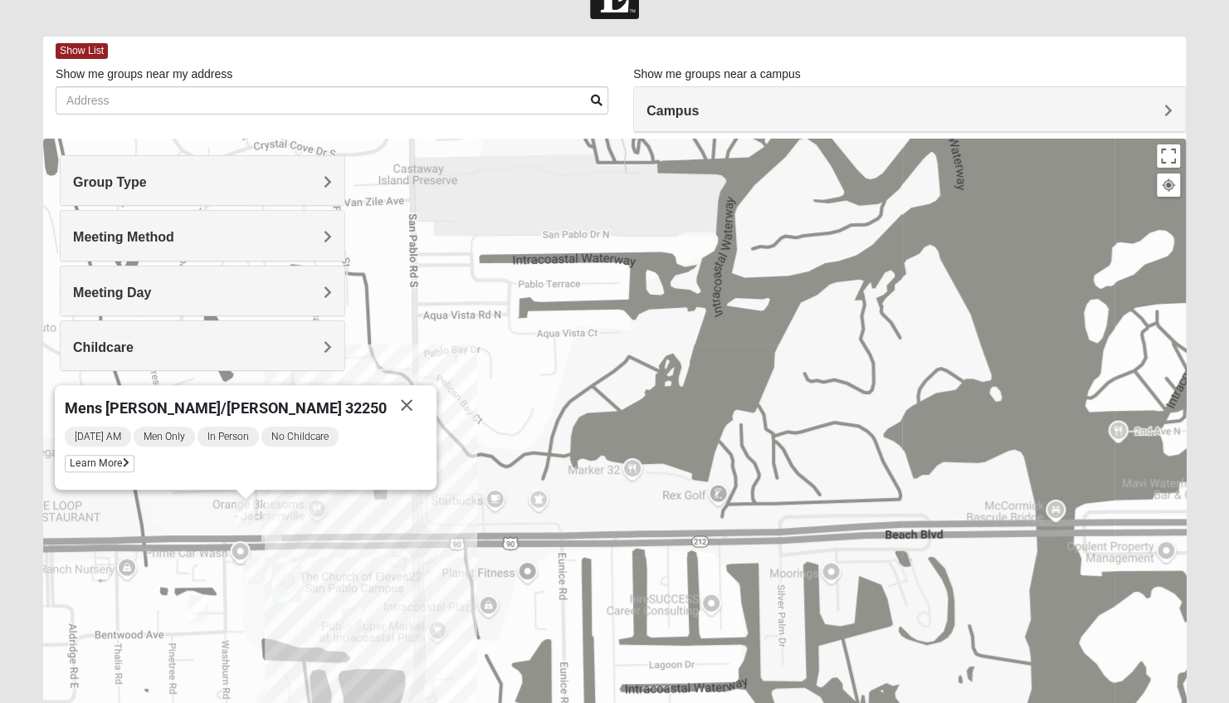
click at [274, 526] on img "On Campus Mens Pacetti 32250" at bounding box center [271, 528] width 33 height 41
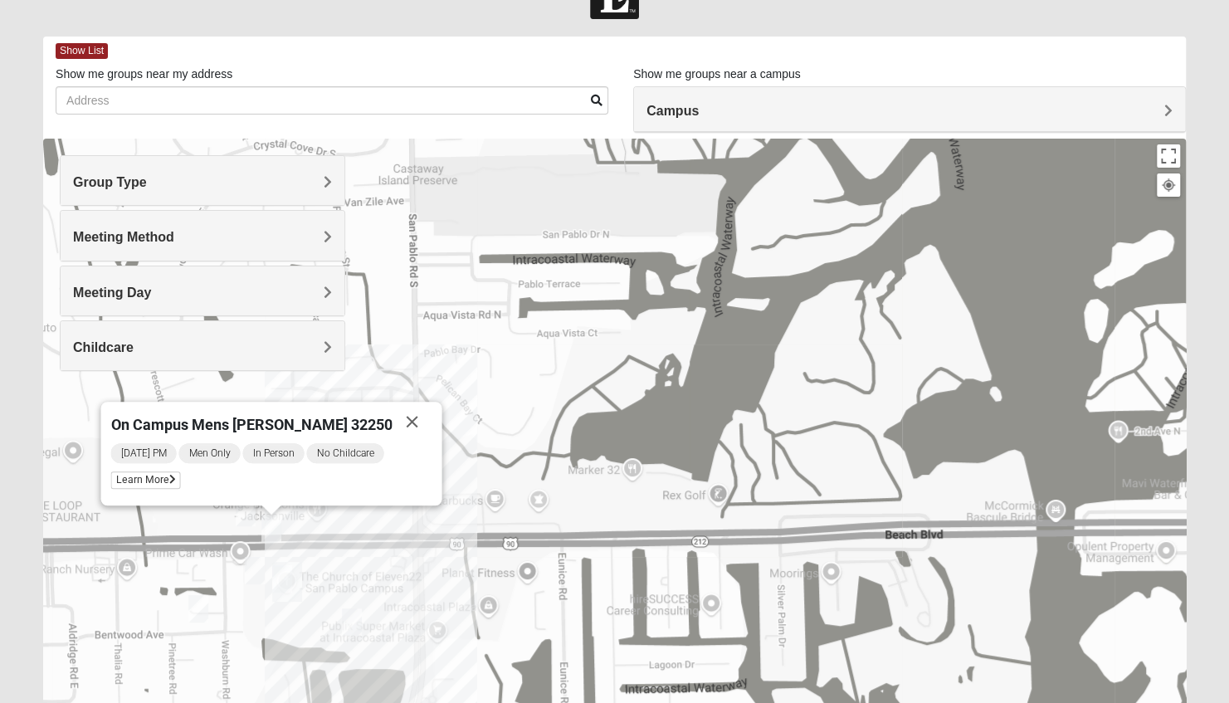
click at [289, 196] on div "Group Type" at bounding box center [203, 180] width 284 height 49
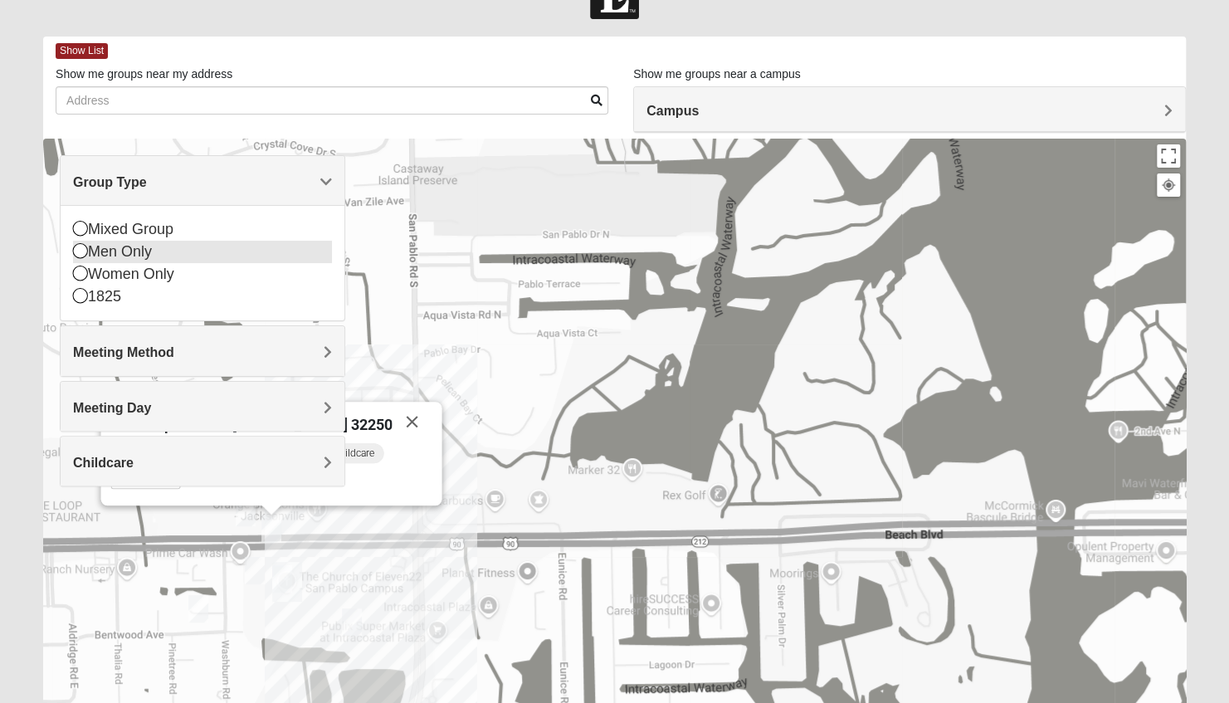
click at [166, 254] on div "Men Only" at bounding box center [202, 252] width 259 height 22
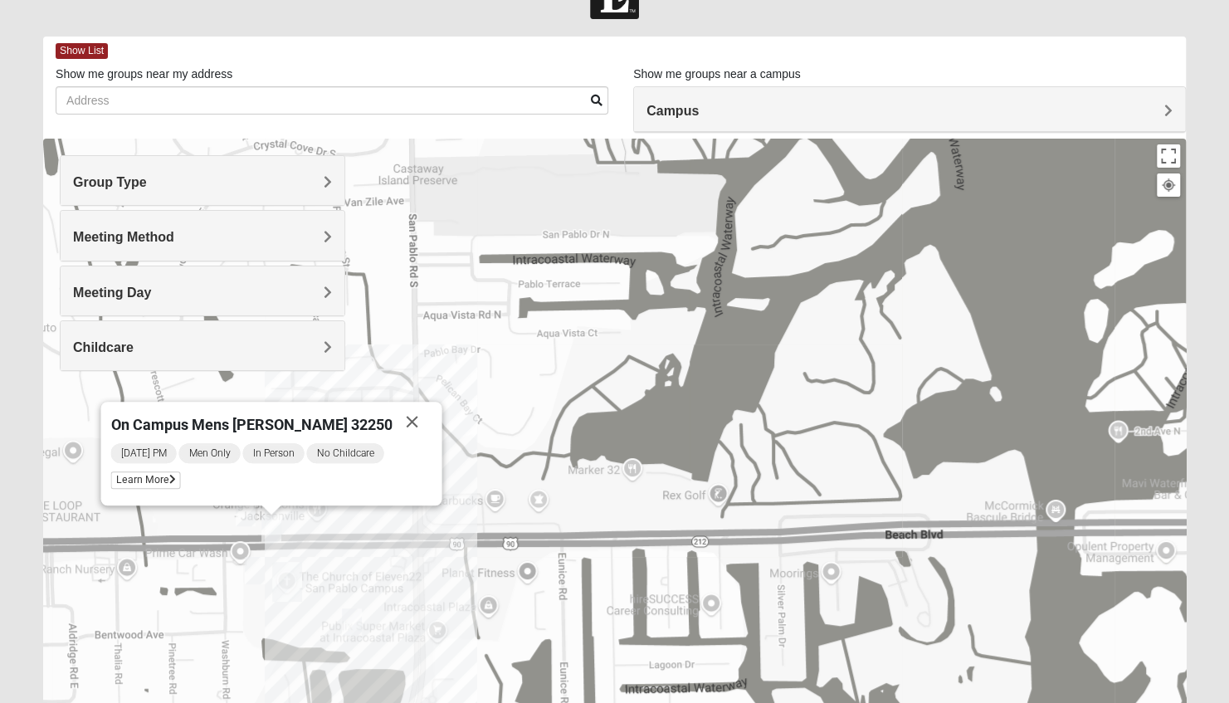
click at [178, 189] on h4 "Group Type" at bounding box center [202, 182] width 259 height 16
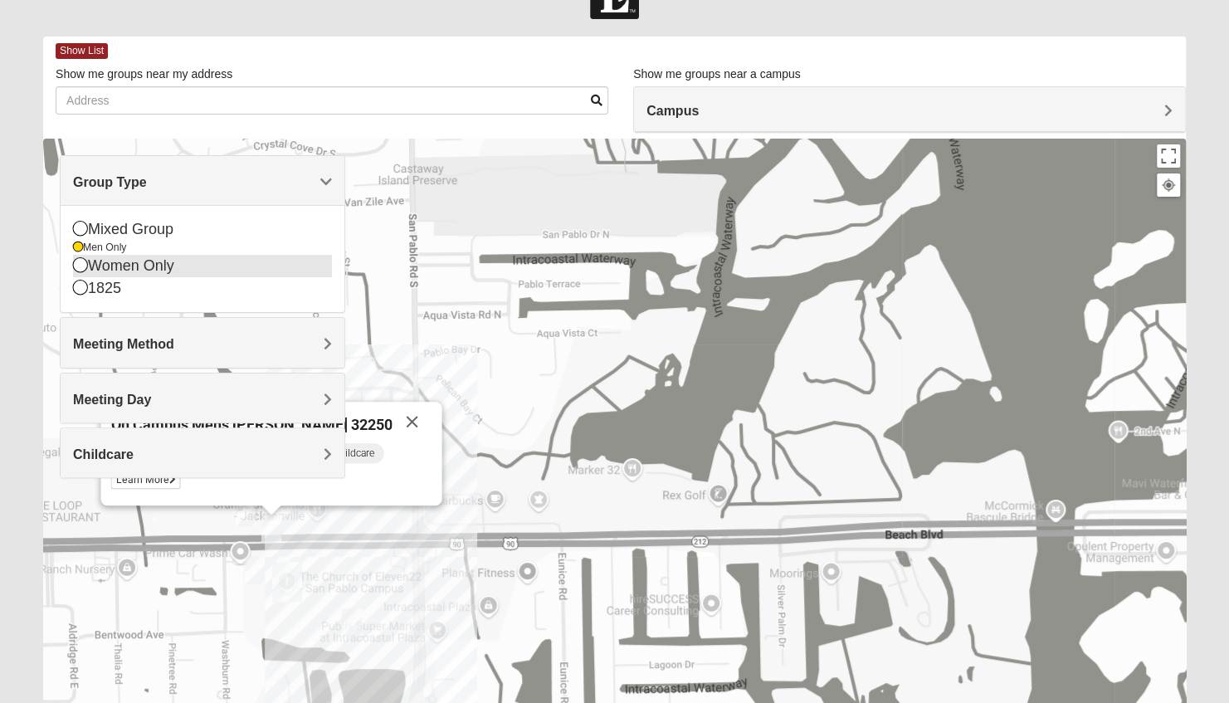
click at [139, 270] on div "Women Only" at bounding box center [202, 266] width 259 height 22
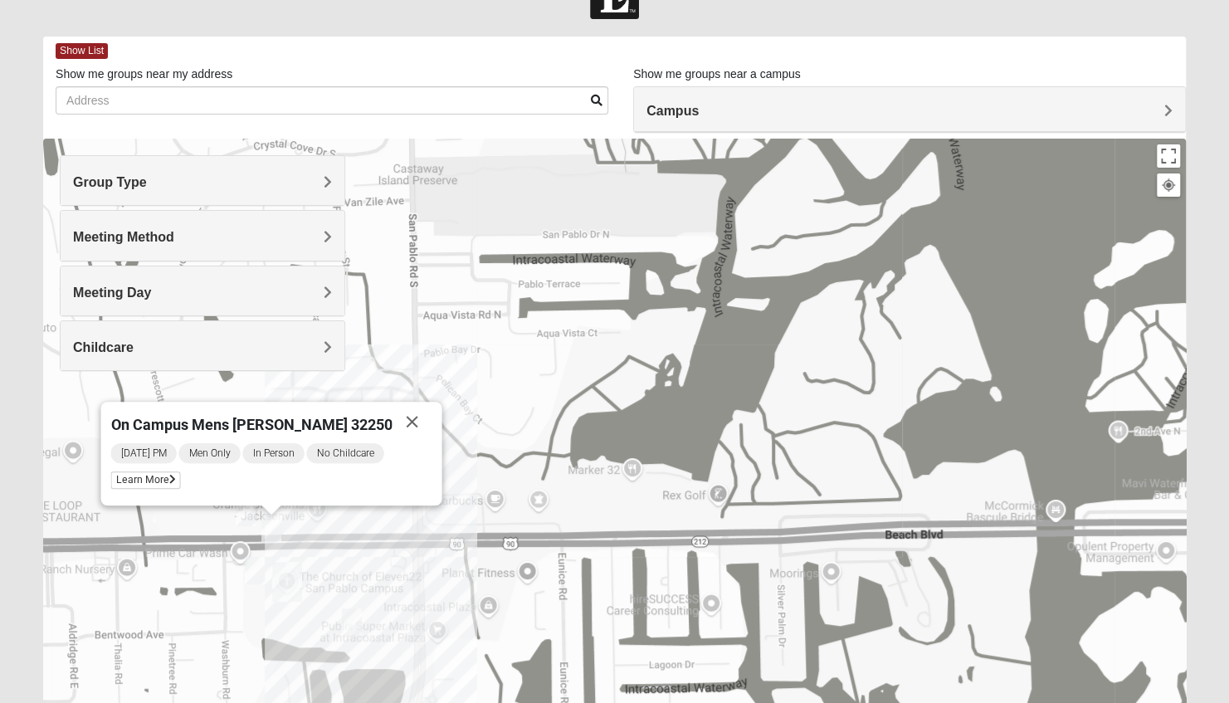
click at [154, 247] on div "Meeting Method" at bounding box center [203, 235] width 284 height 49
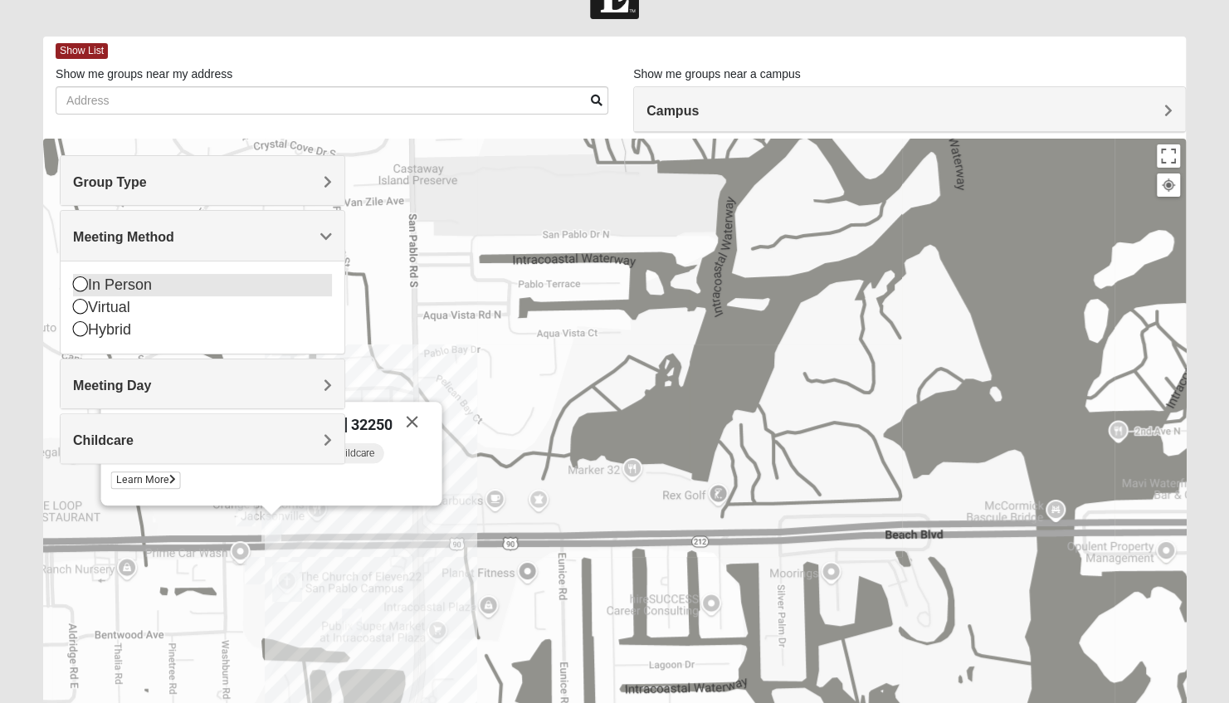
click at [140, 277] on div "In Person" at bounding box center [202, 285] width 259 height 22
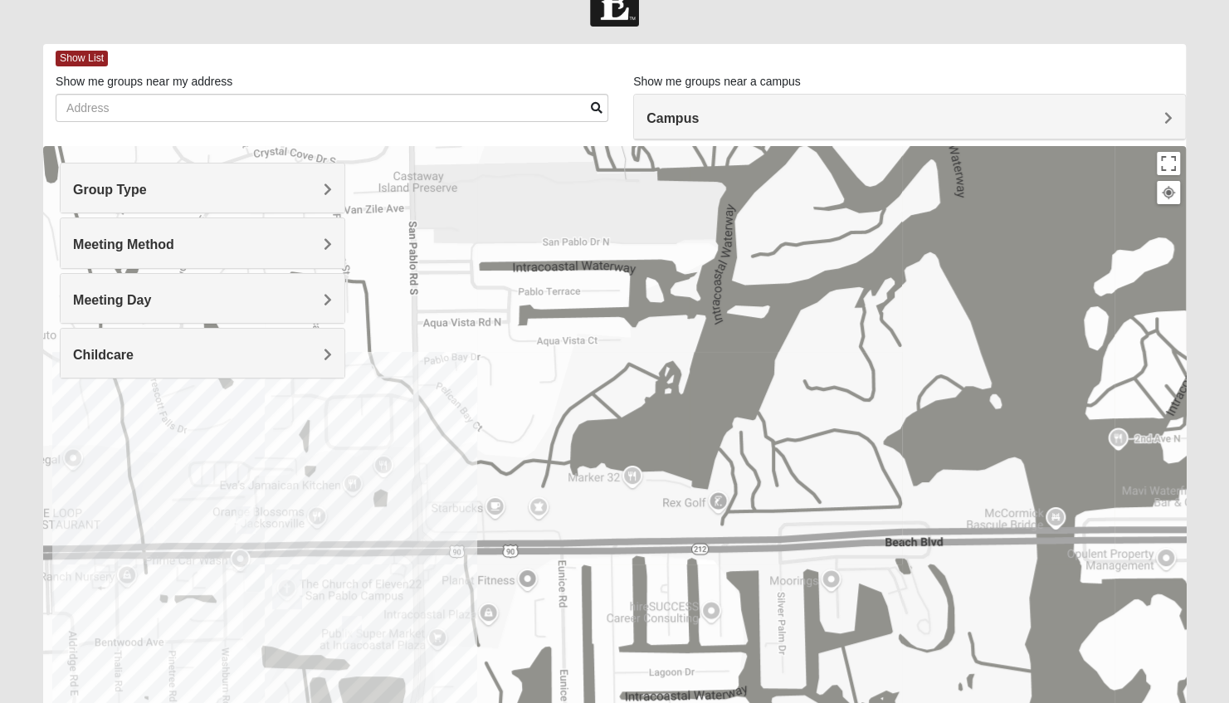
scroll to position [0, 0]
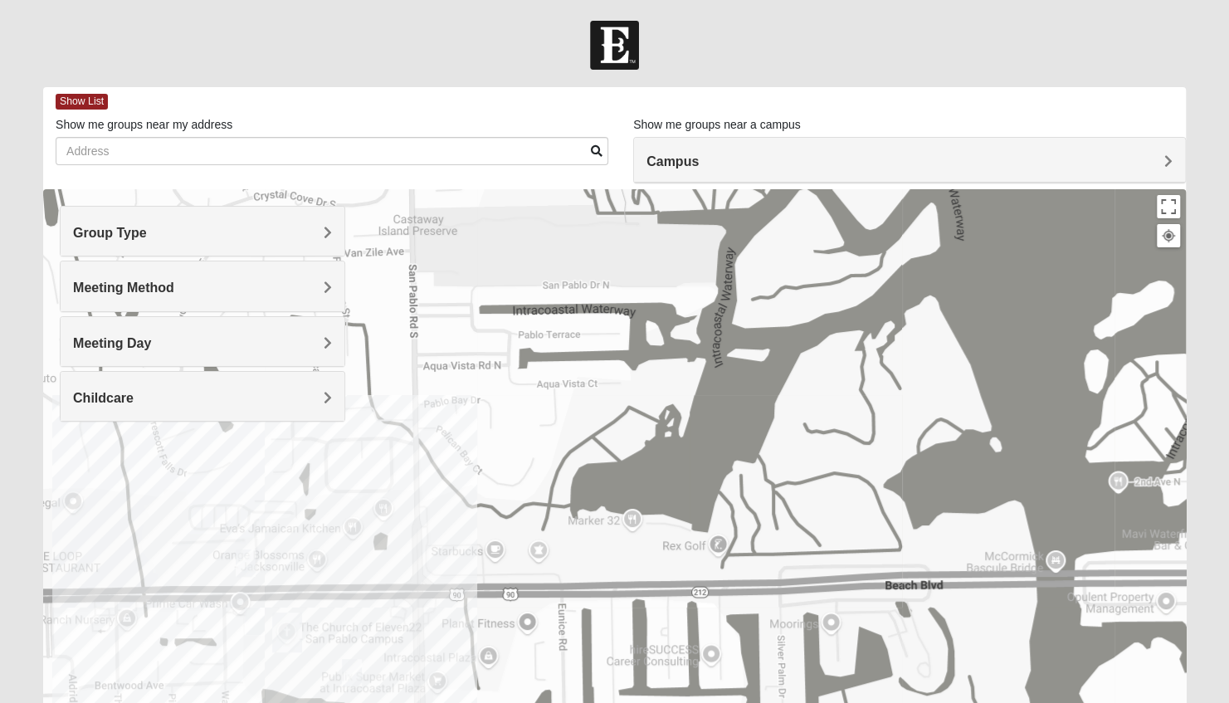
click at [1190, 325] on div "Show List Loading Groups Keywords Filter Additional Filters Campus [GEOGRAPHIC_…" at bounding box center [614, 478] width 1167 height 782
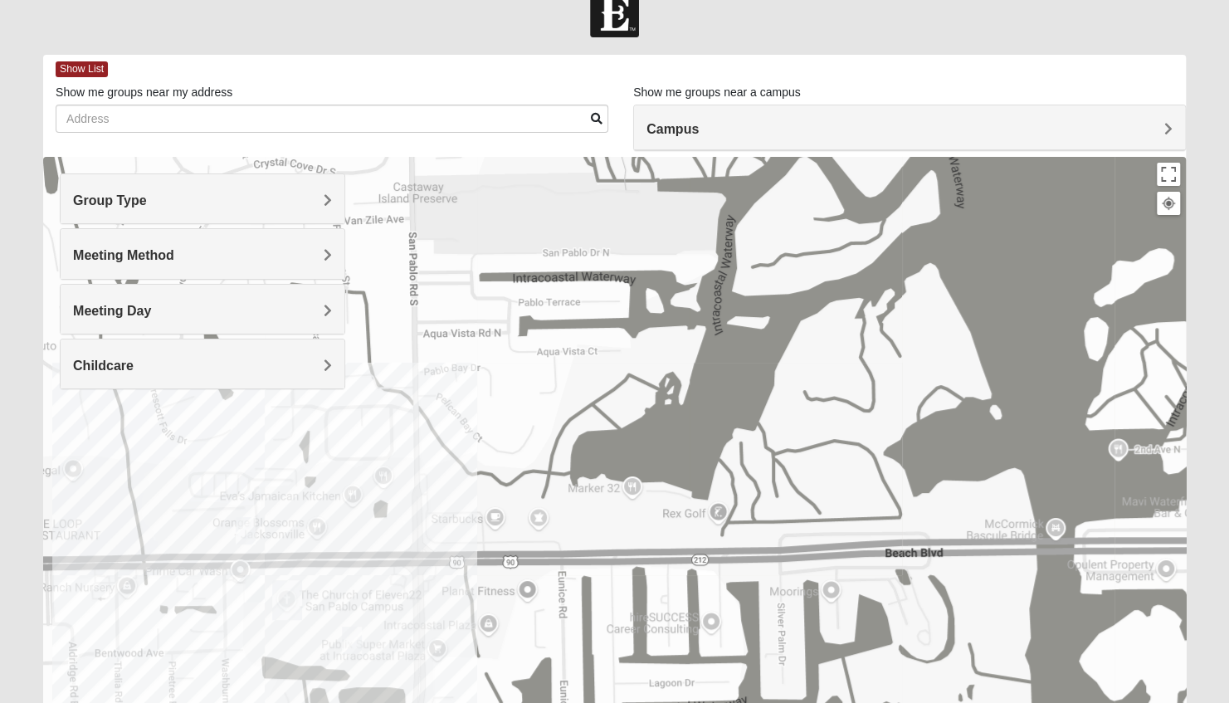
scroll to position [31, 0]
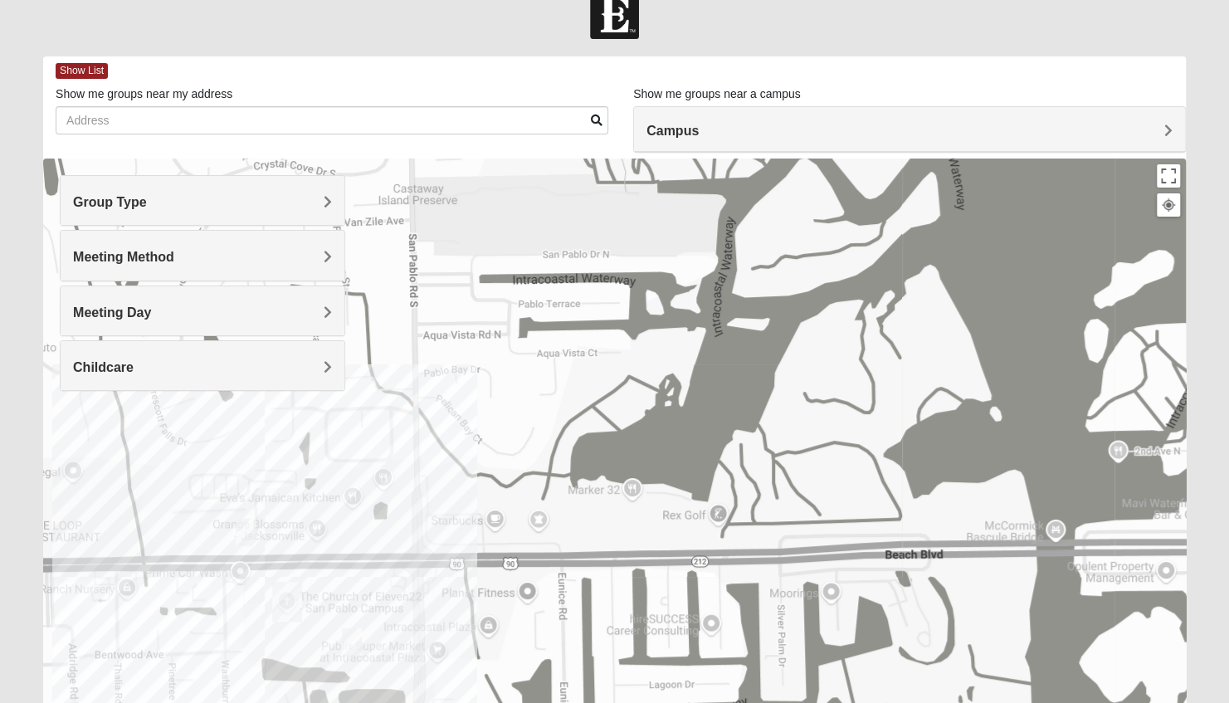
click at [251, 212] on div "Group Type" at bounding box center [203, 200] width 284 height 49
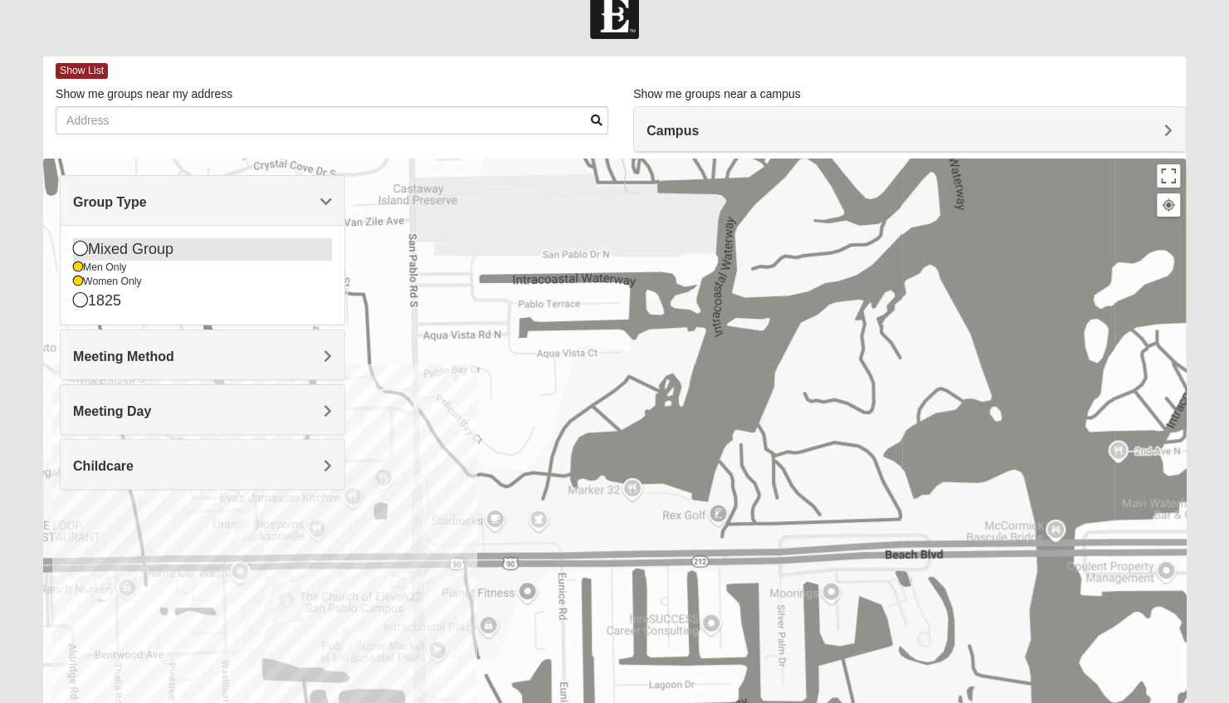
click at [75, 251] on icon at bounding box center [80, 248] width 15 height 15
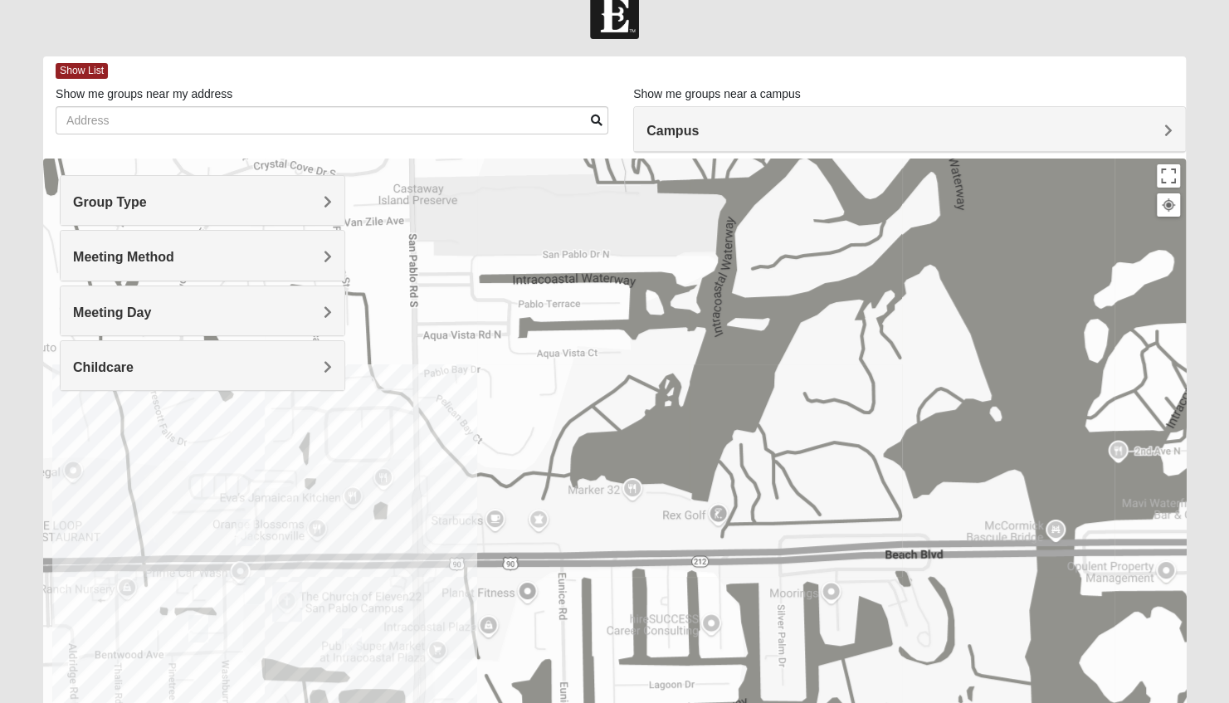
click at [180, 264] on h4 "Meeting Method" at bounding box center [202, 257] width 259 height 16
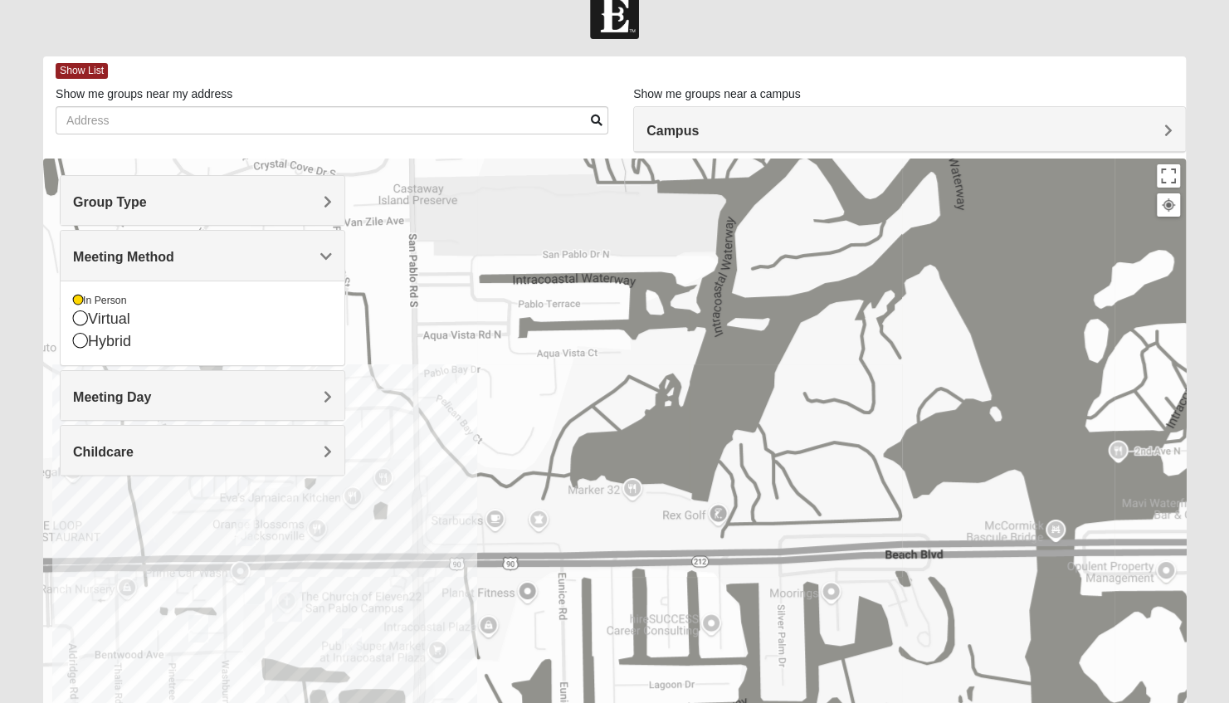
click at [252, 386] on div "Meeting Day" at bounding box center [203, 395] width 284 height 49
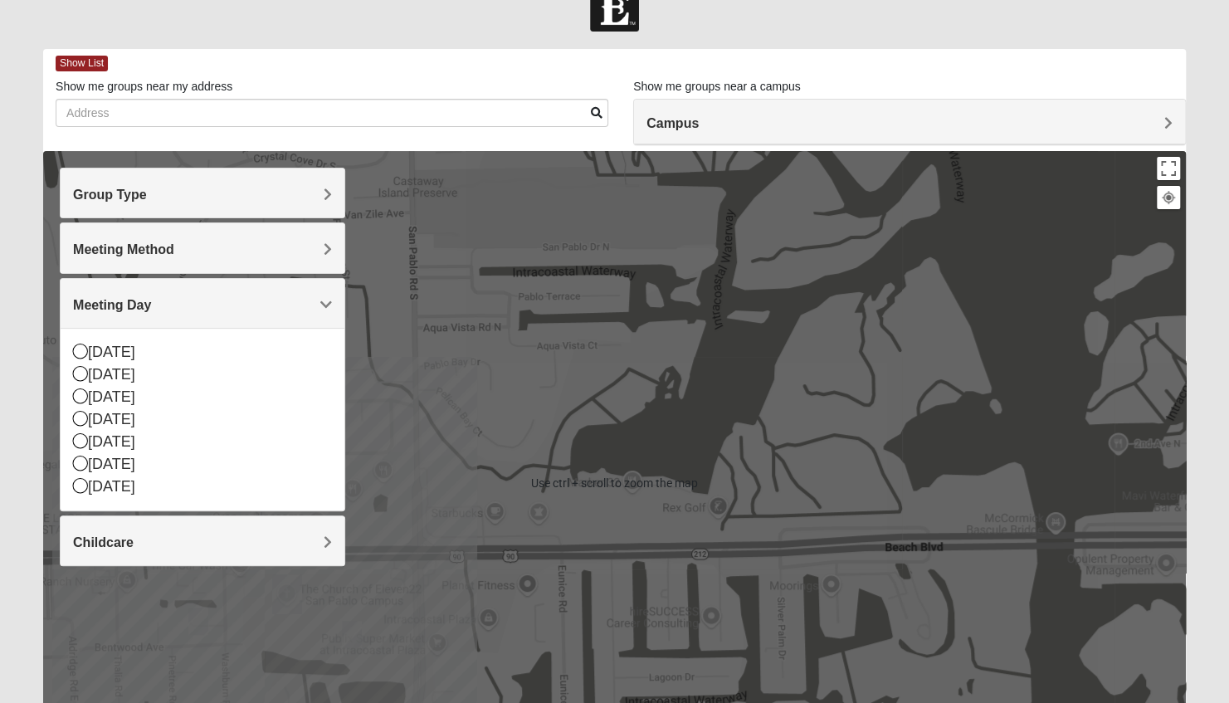
scroll to position [0, 0]
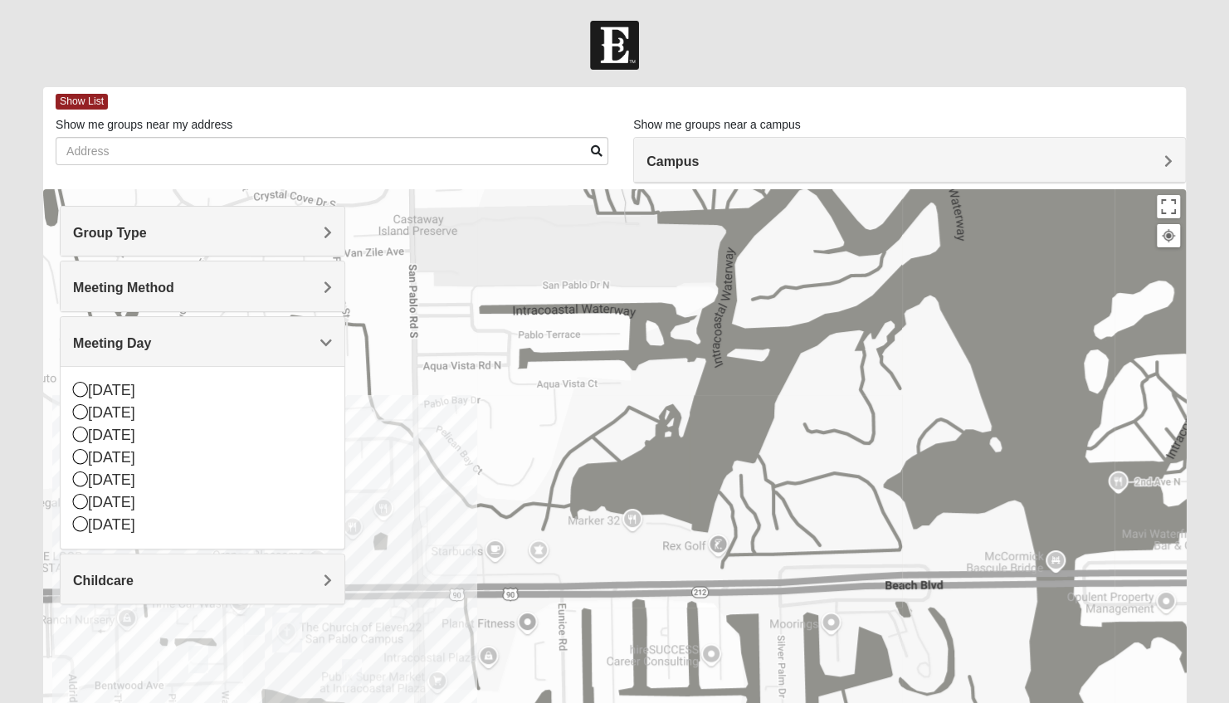
click at [1115, 144] on div "Campus" at bounding box center [909, 160] width 551 height 45
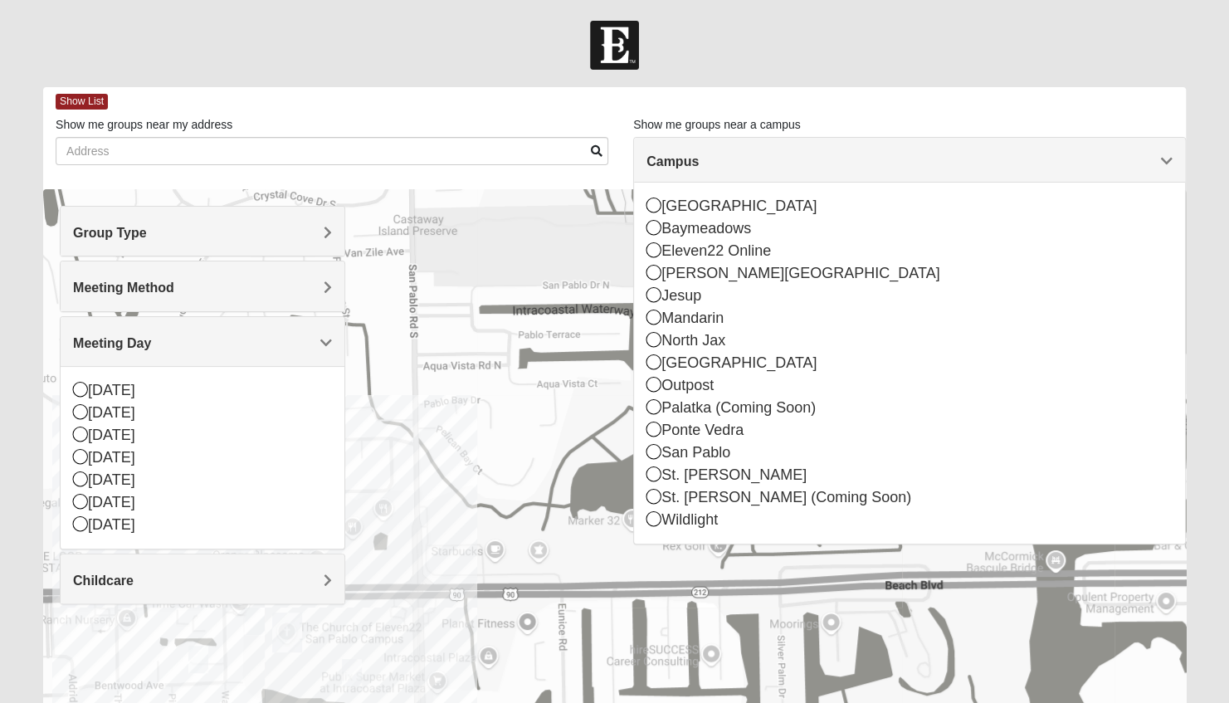
click at [1115, 144] on div "Campus" at bounding box center [909, 160] width 551 height 45
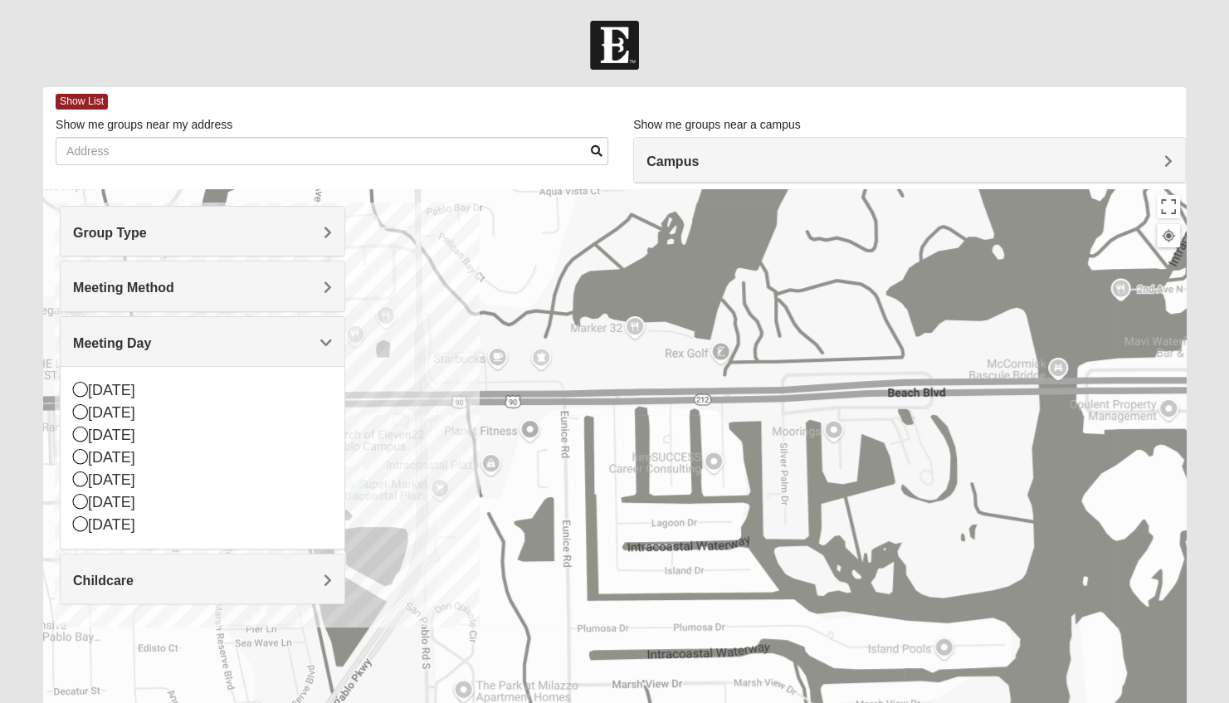
drag, startPoint x: 1020, startPoint y: 464, endPoint x: 1017, endPoint y: 251, distance: 212.4
click at [1017, 251] on div at bounding box center [614, 521] width 1142 height 664
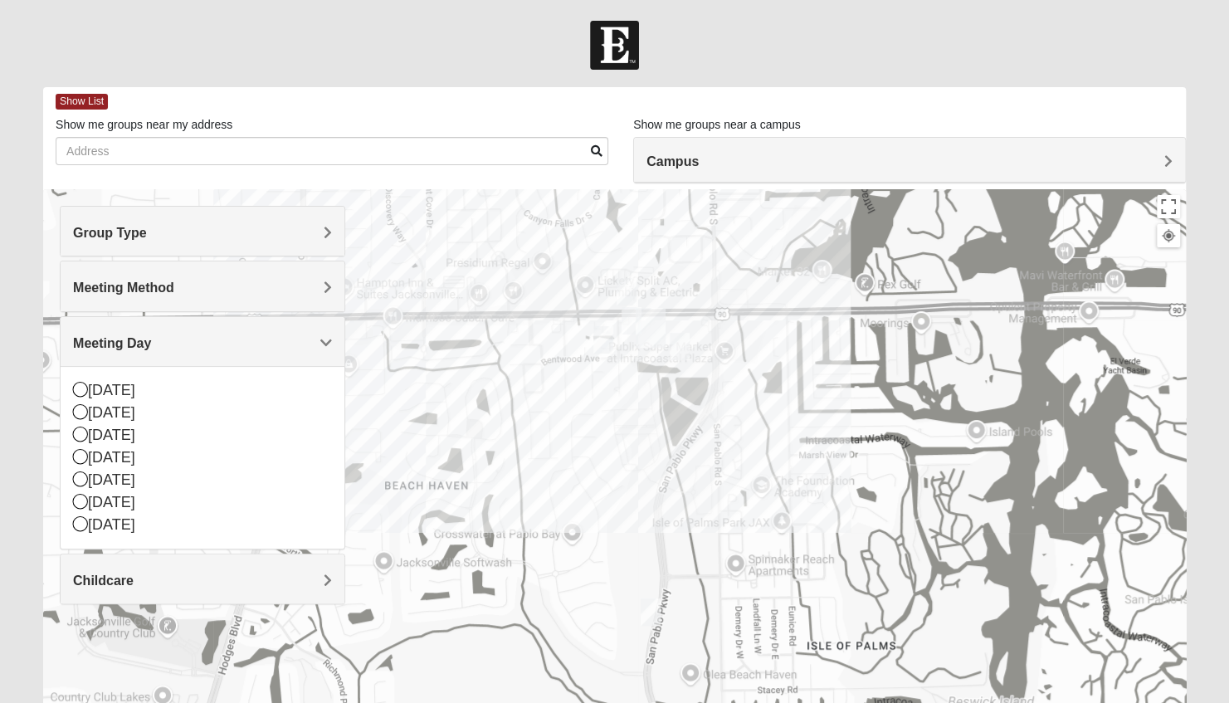
click at [265, 254] on div "Group Type" at bounding box center [203, 231] width 284 height 49
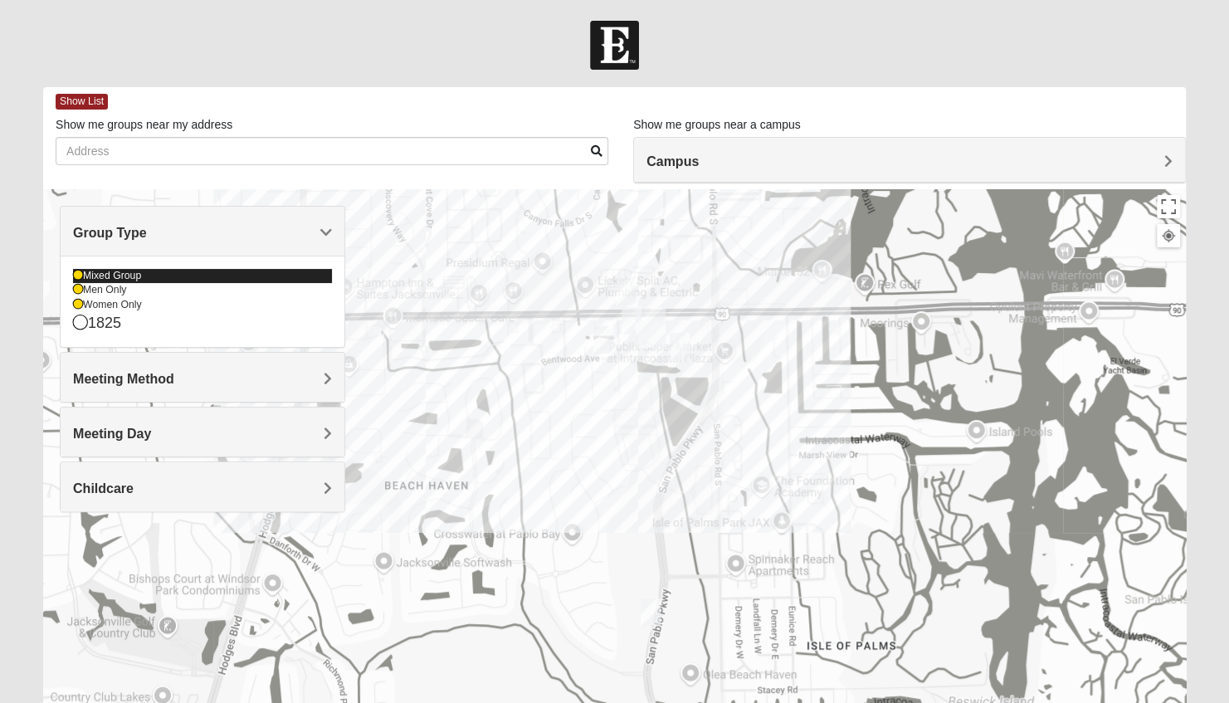
click at [102, 272] on div "Mixed Group" at bounding box center [202, 276] width 259 height 14
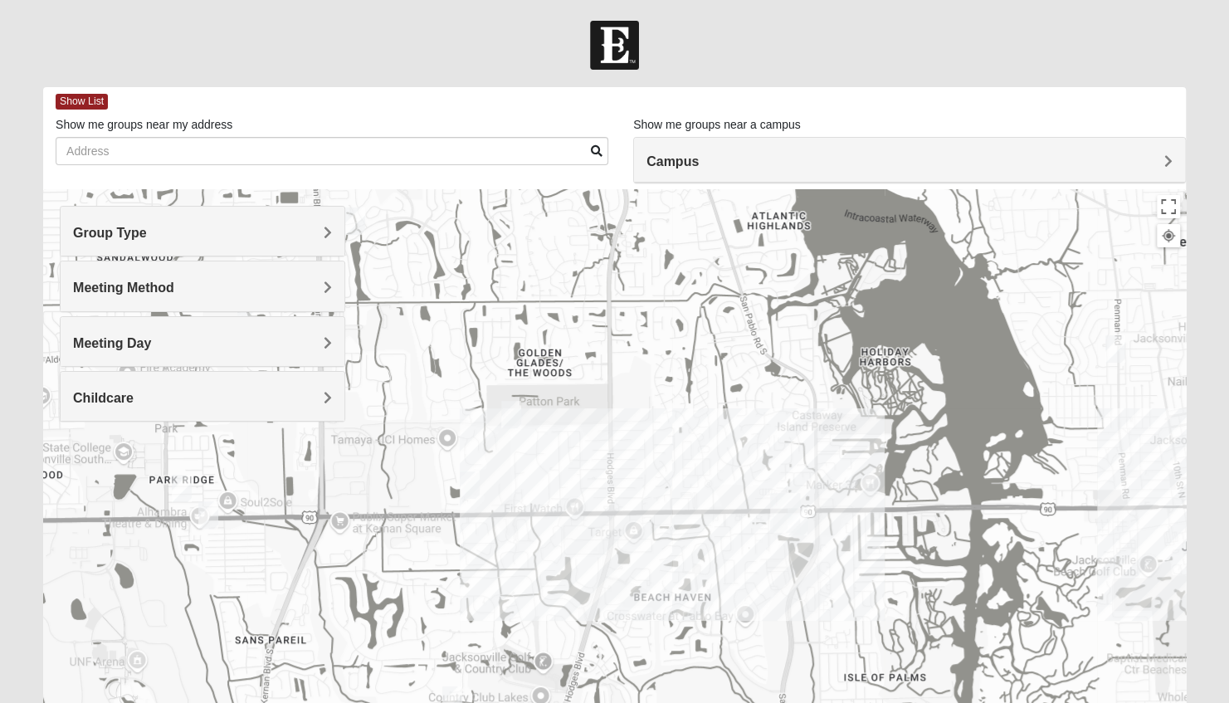
drag, startPoint x: 1079, startPoint y: 424, endPoint x: 1240, endPoint y: 596, distance: 235.9
click at [1228, 596] on html "Log In Find A Group Error Show List Loading Groups" at bounding box center [614, 469] width 1229 height 938
click at [518, 411] on img "Womens Parker/Vereen 32246" at bounding box center [510, 413] width 33 height 41
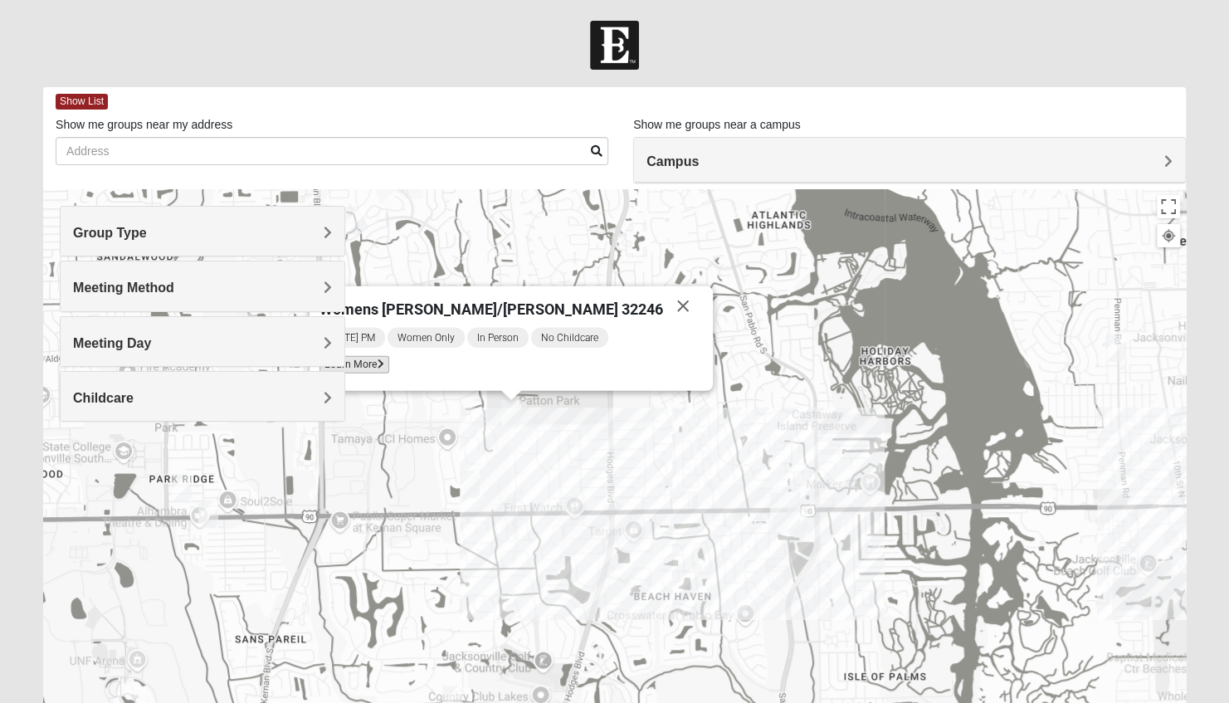
click at [384, 369] on icon at bounding box center [380, 364] width 7 height 10
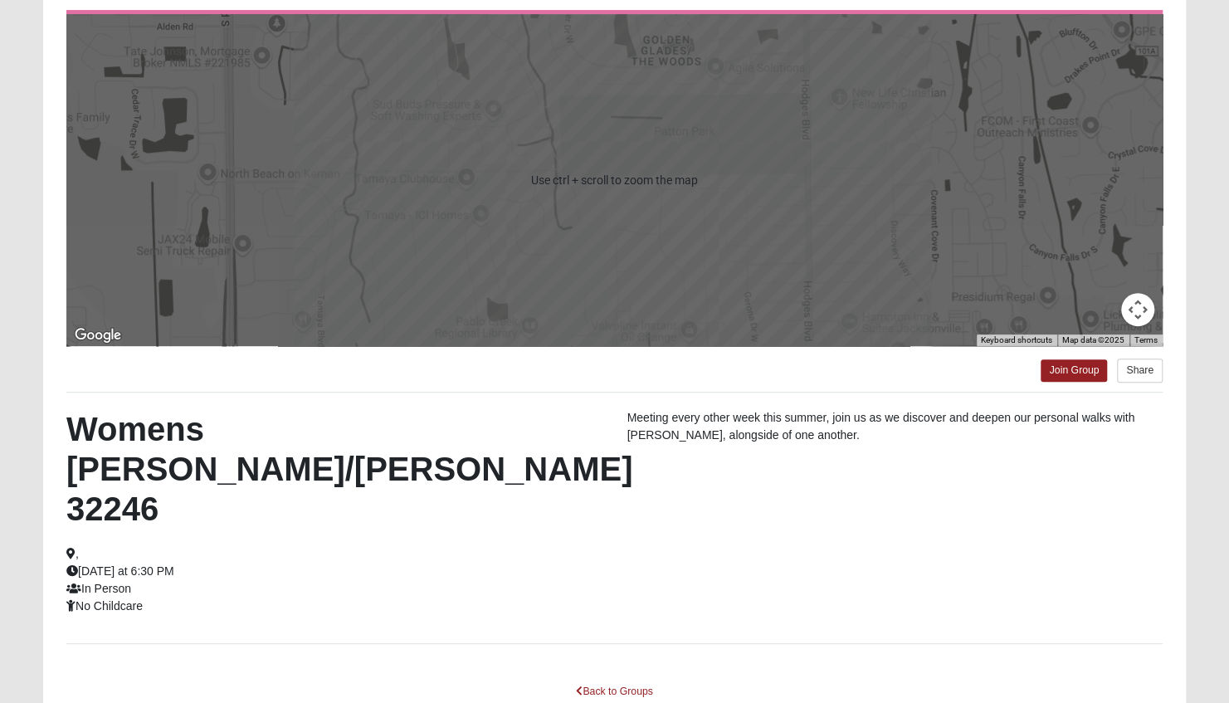
scroll to position [192, 0]
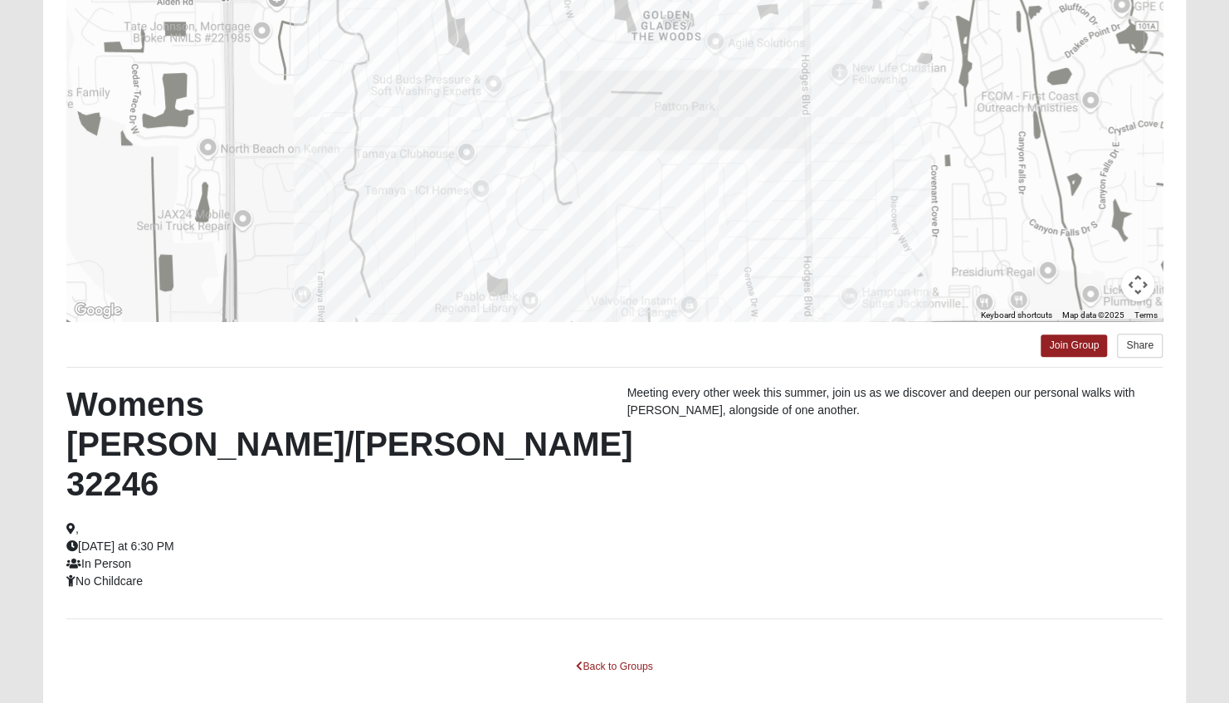
click at [677, 282] on div at bounding box center [614, 155] width 1096 height 332
